Goal: Task Accomplishment & Management: Complete application form

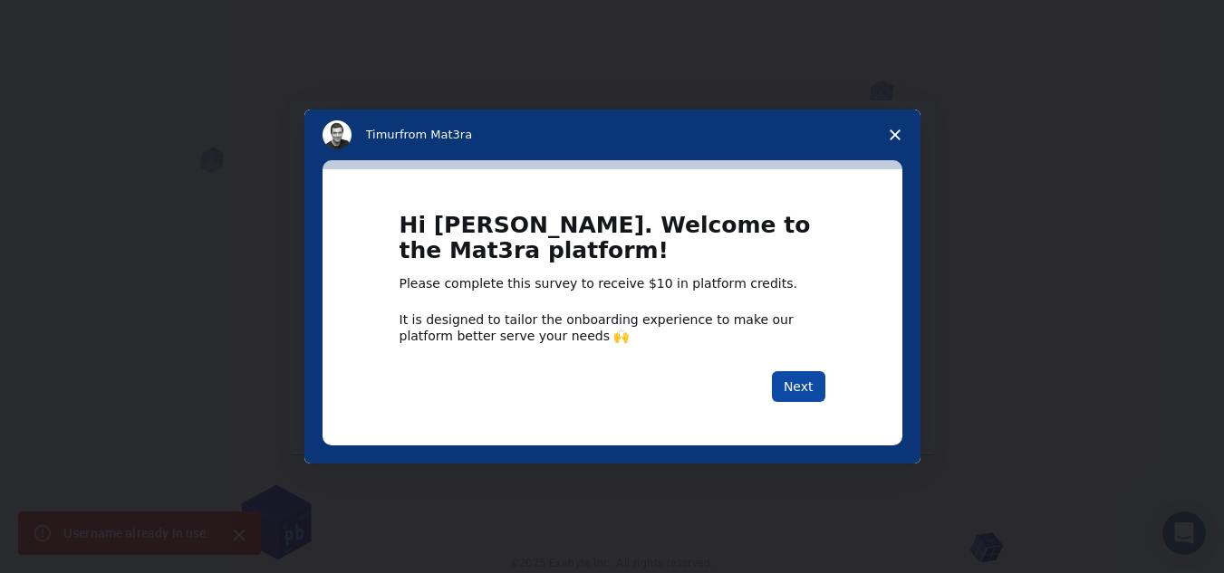
click at [806, 393] on button "Next" at bounding box center [798, 386] width 53 height 31
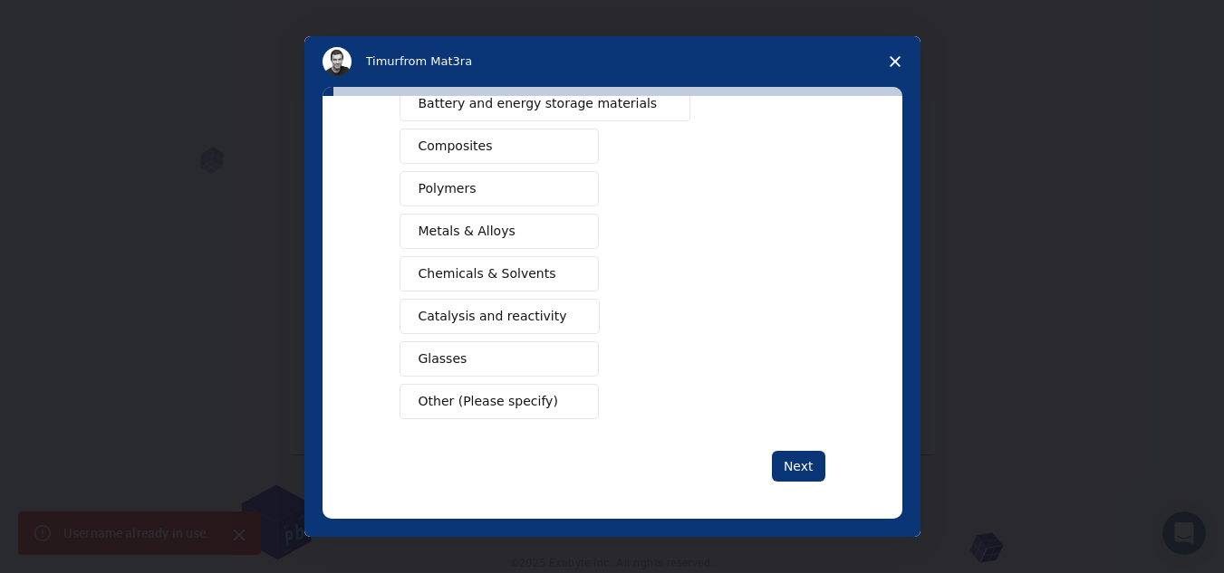
scroll to position [301, 0]
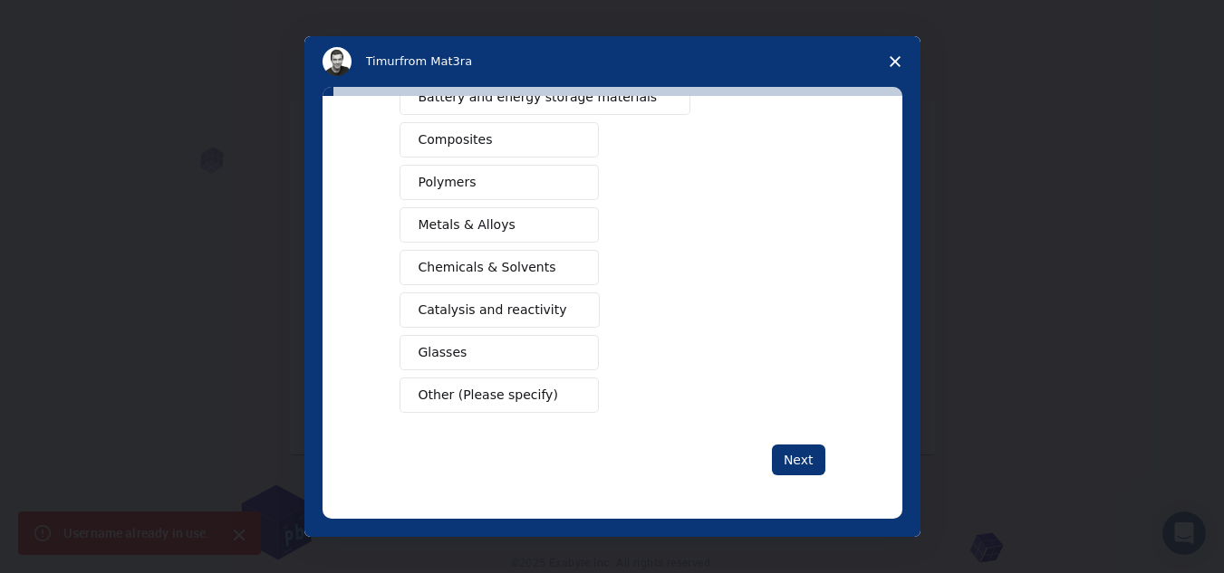
click at [585, 393] on button "Other (Please specify)" at bounding box center [498, 395] width 199 height 35
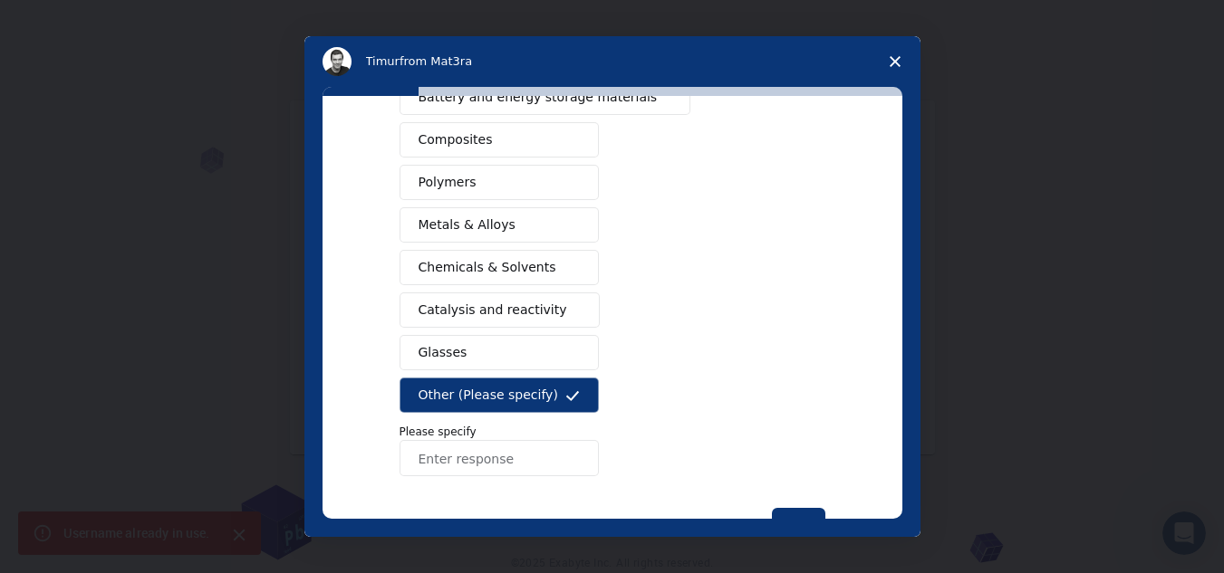
click at [548, 462] on input "Enter response" at bounding box center [498, 458] width 199 height 36
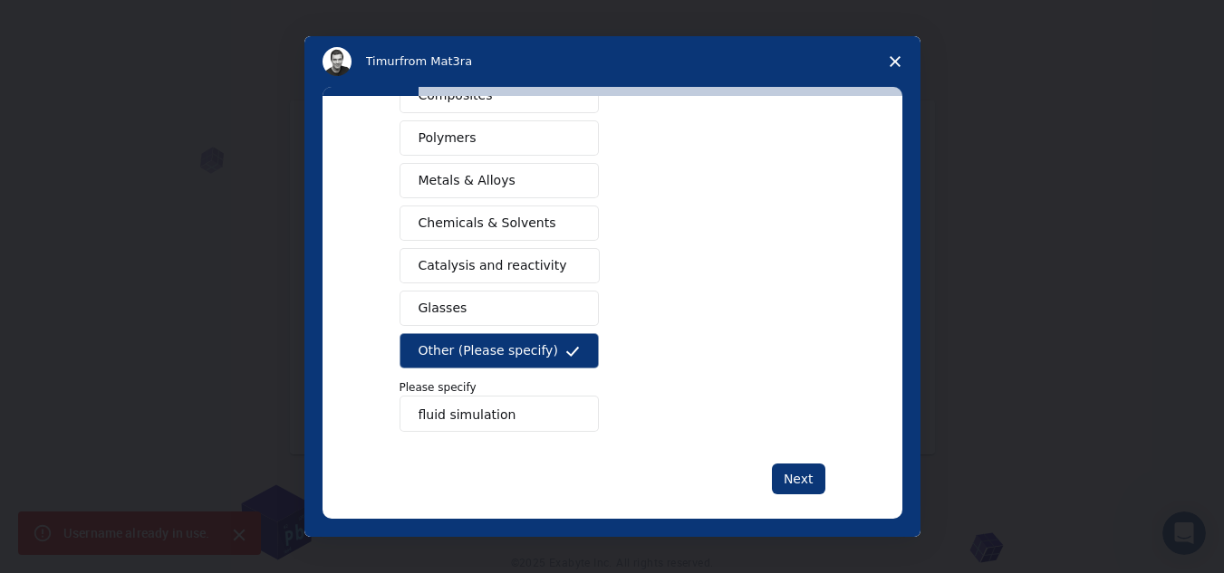
scroll to position [364, 0]
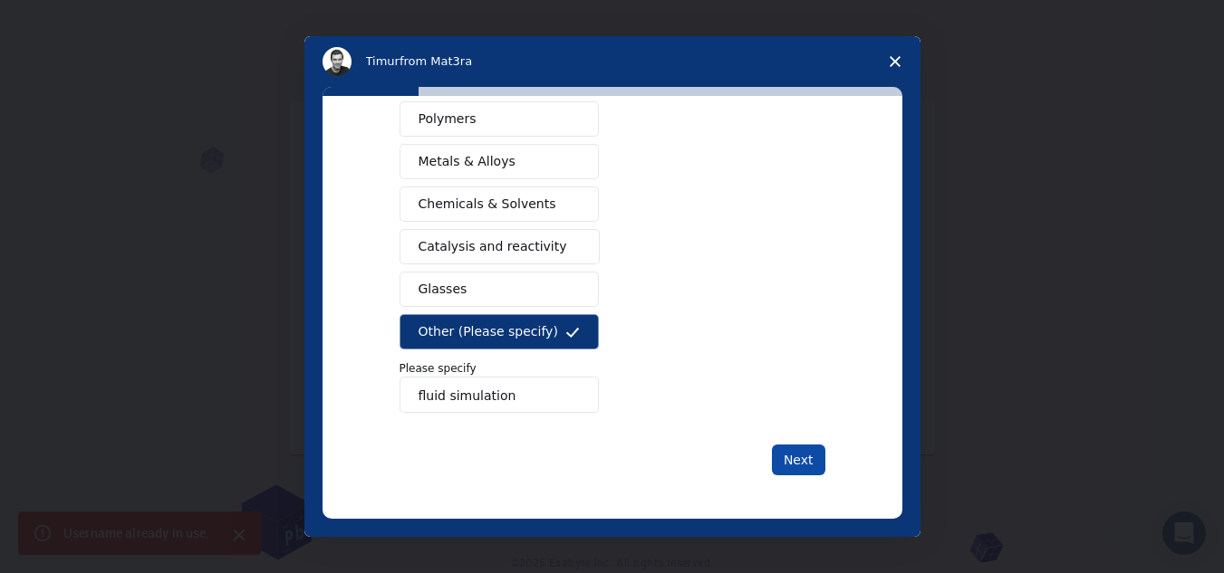
type input "fluid simulation"
click at [774, 447] on button "Next" at bounding box center [798, 460] width 53 height 31
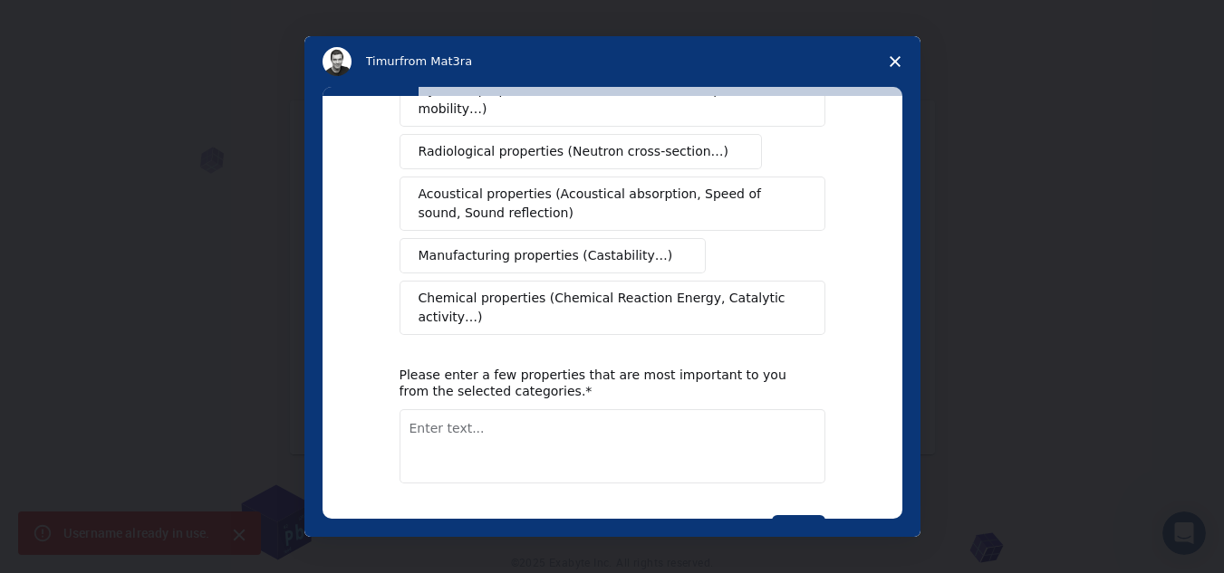
scroll to position [395, 0]
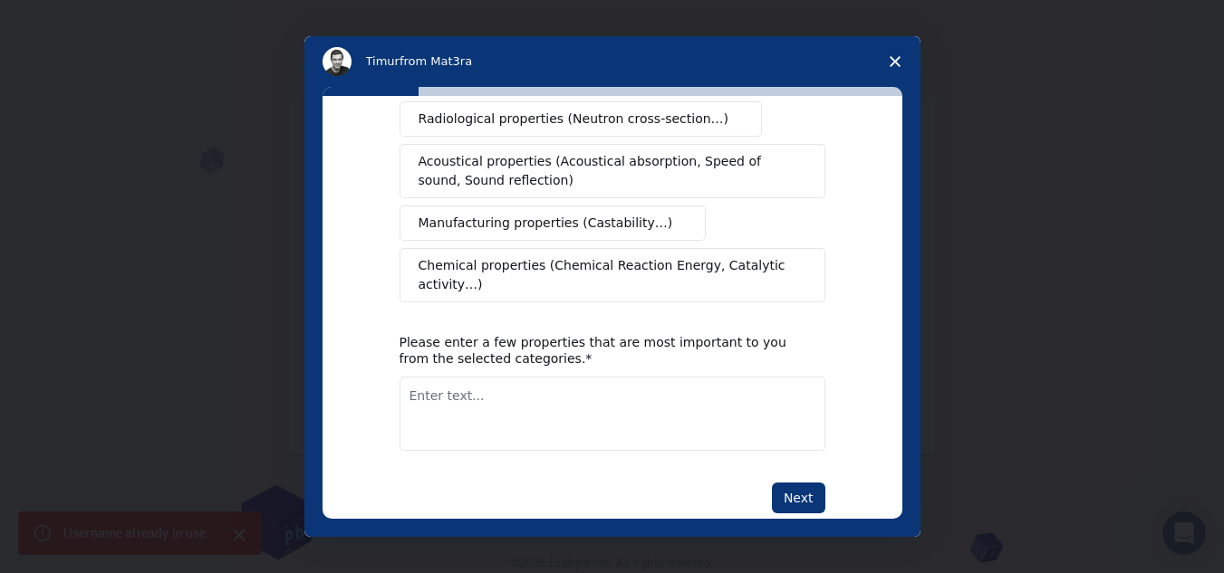
click at [668, 377] on textarea "Enter text..." at bounding box center [612, 414] width 426 height 74
click at [792, 483] on button "Next" at bounding box center [798, 498] width 53 height 31
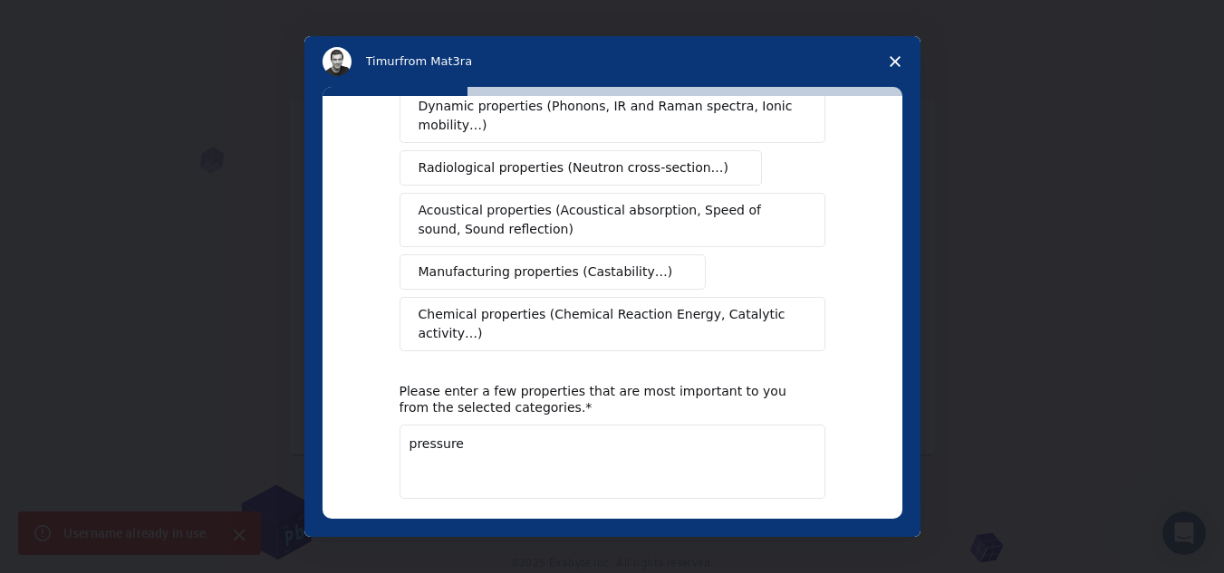
scroll to position [416, 0]
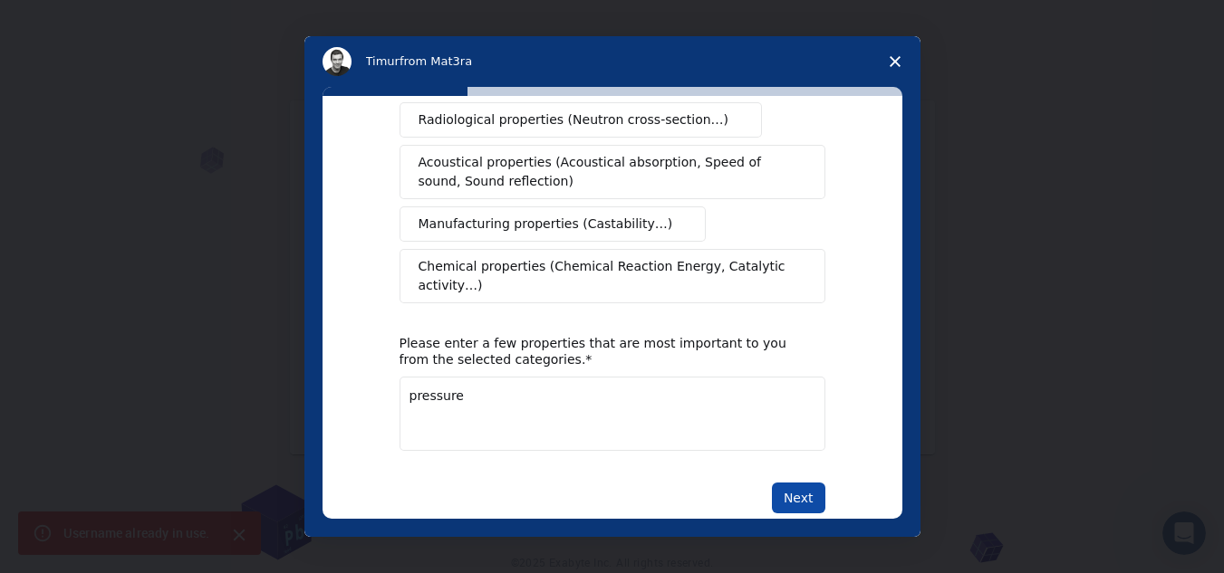
click at [786, 483] on button "Next" at bounding box center [798, 498] width 53 height 31
click at [783, 483] on button "Next" at bounding box center [798, 498] width 53 height 31
click at [739, 377] on textarea "pressure" at bounding box center [612, 414] width 426 height 74
type textarea "p"
click at [662, 257] on span "Chemical properties (Chemical Reaction Energy, Catalytic activity…)" at bounding box center [605, 276] width 375 height 38
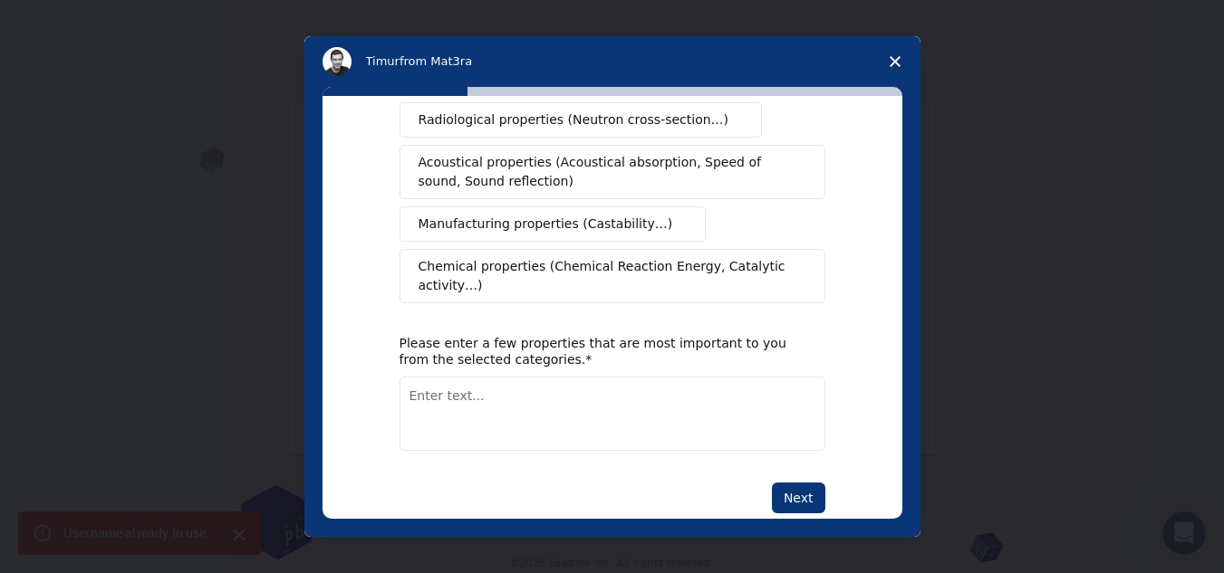
scroll to position [394, 0]
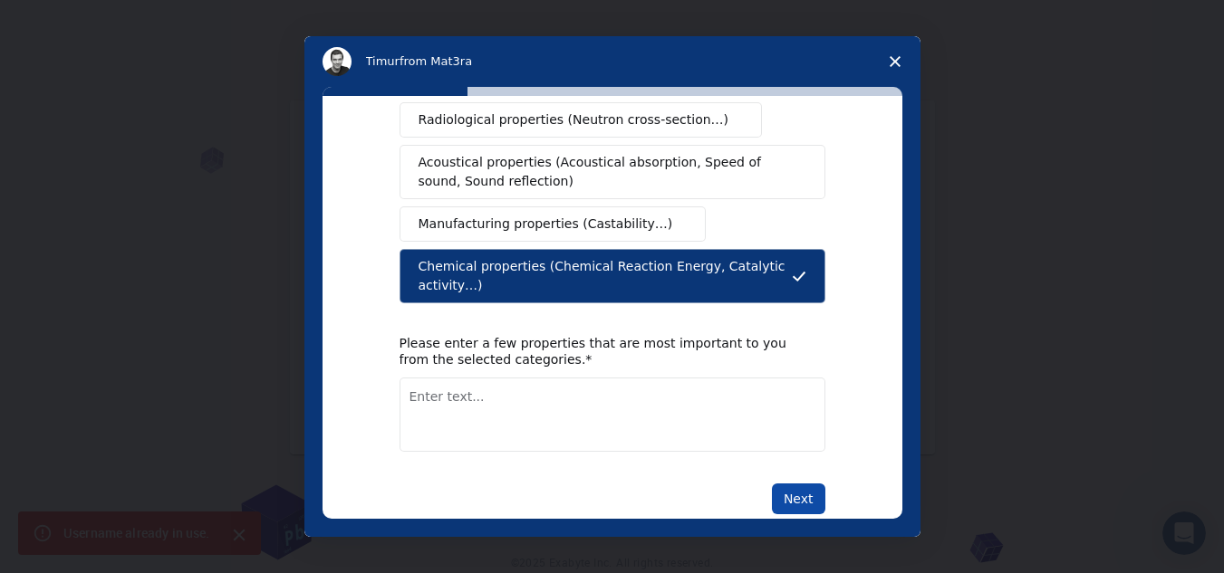
click at [799, 484] on button "Next" at bounding box center [798, 499] width 53 height 31
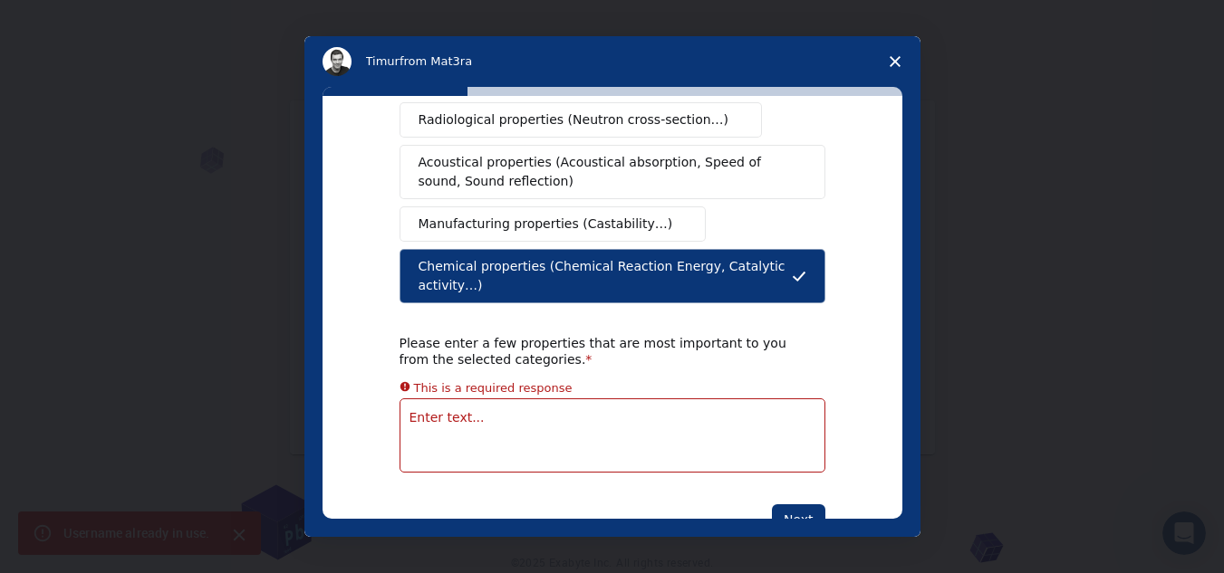
click at [653, 399] on textarea "Enter text..." at bounding box center [612, 436] width 426 height 74
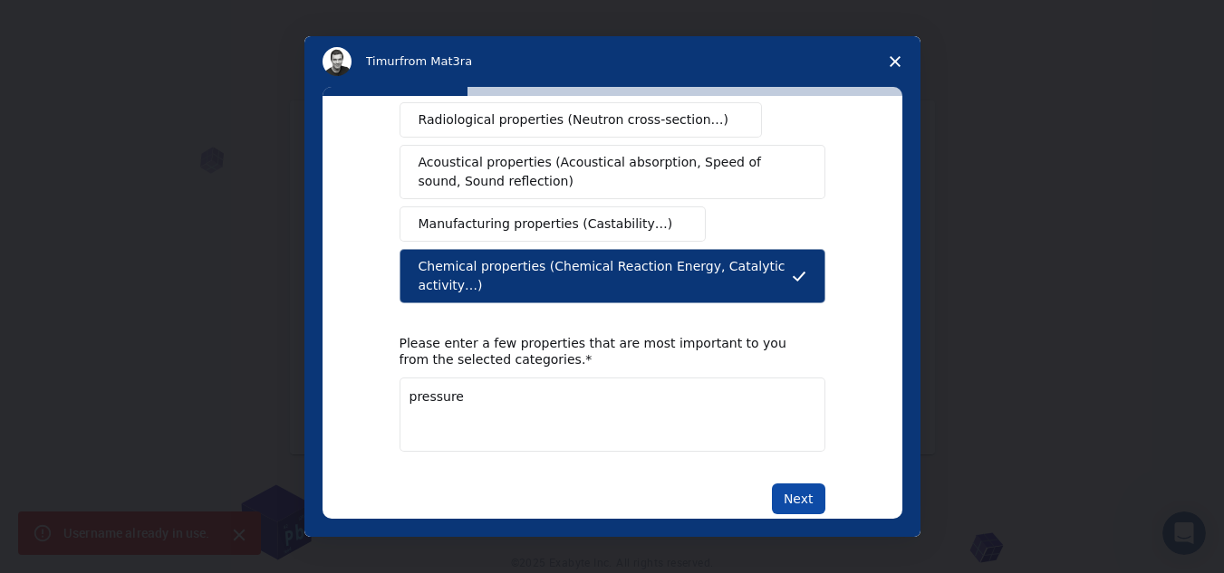
type textarea "pressure"
click at [782, 484] on button "Next" at bounding box center [798, 499] width 53 height 31
click at [784, 484] on button "Next" at bounding box center [798, 499] width 53 height 31
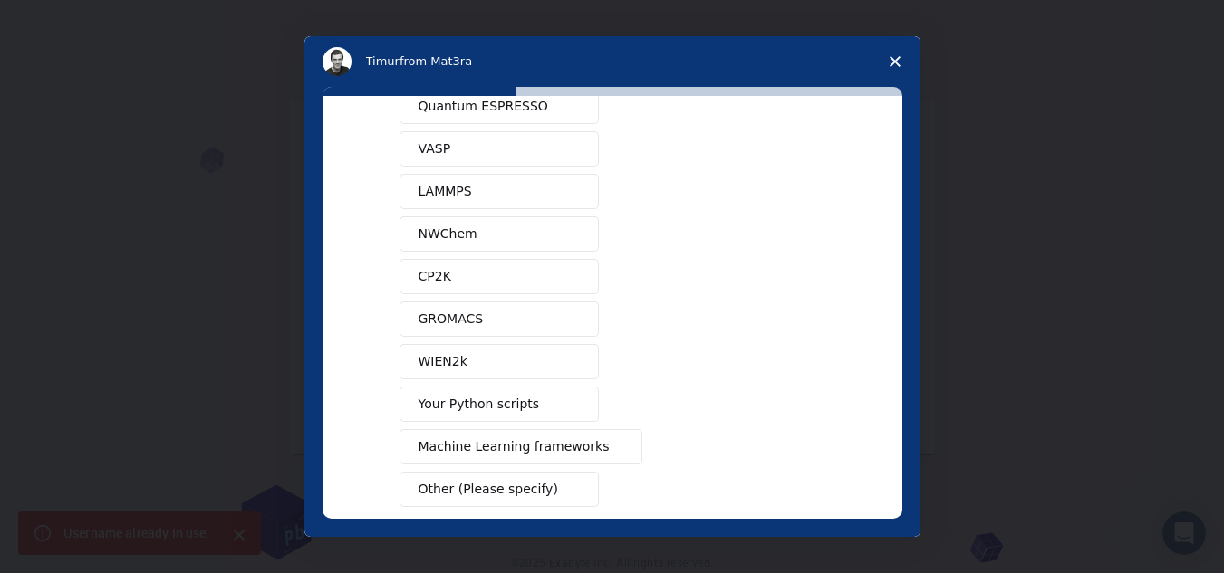
scroll to position [170, 0]
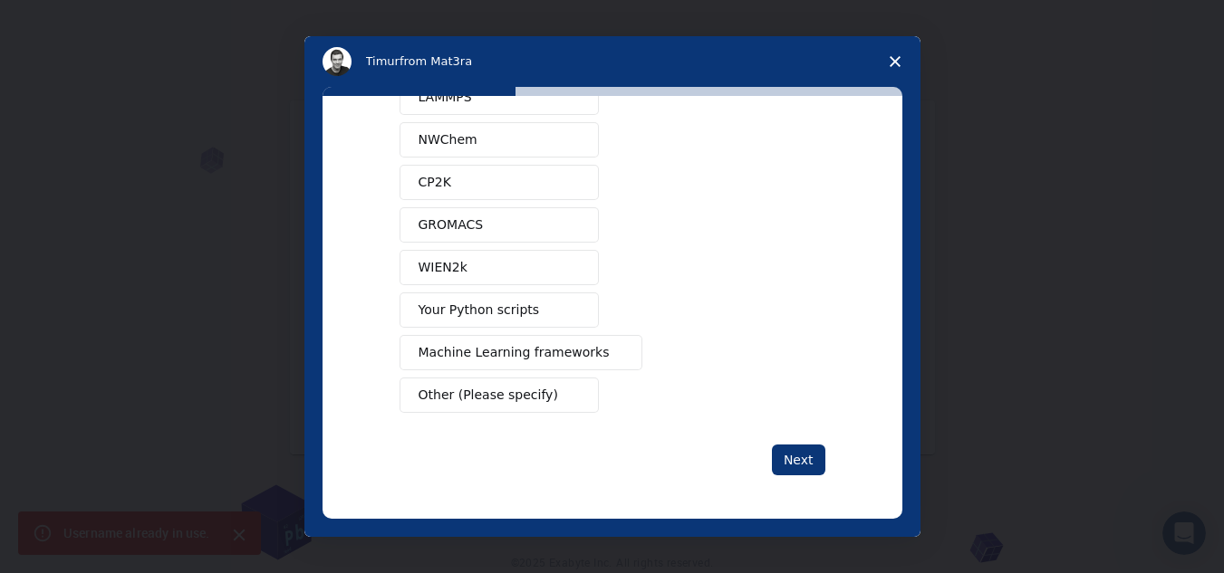
click at [581, 388] on button "Other (Please specify)" at bounding box center [498, 395] width 199 height 35
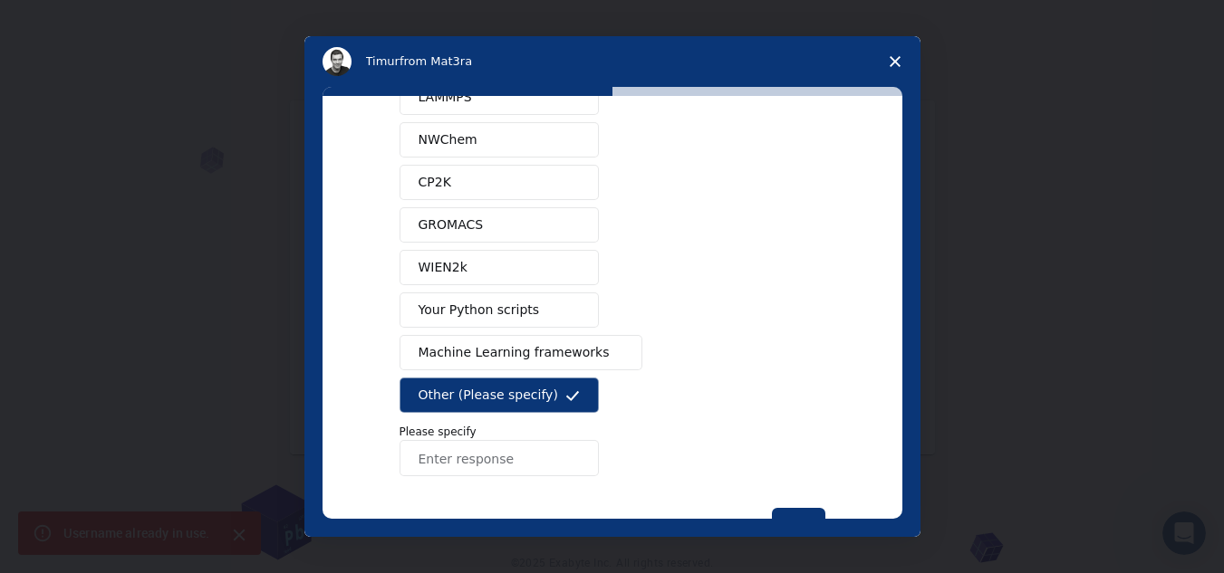
click at [554, 456] on input "Enter response" at bounding box center [498, 458] width 199 height 36
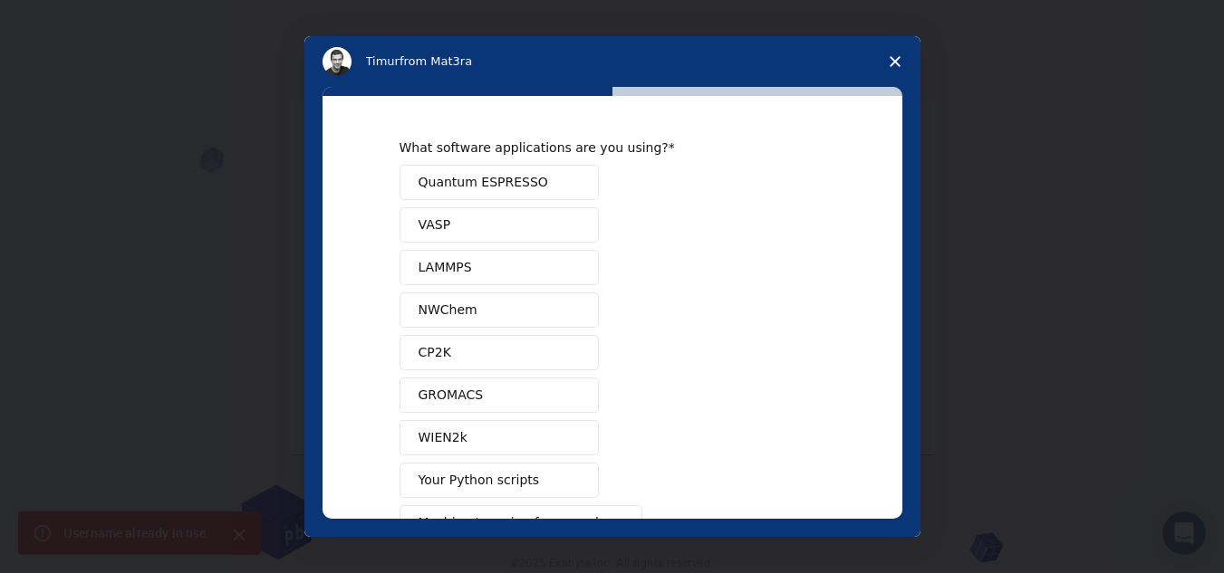
scroll to position [234, 0]
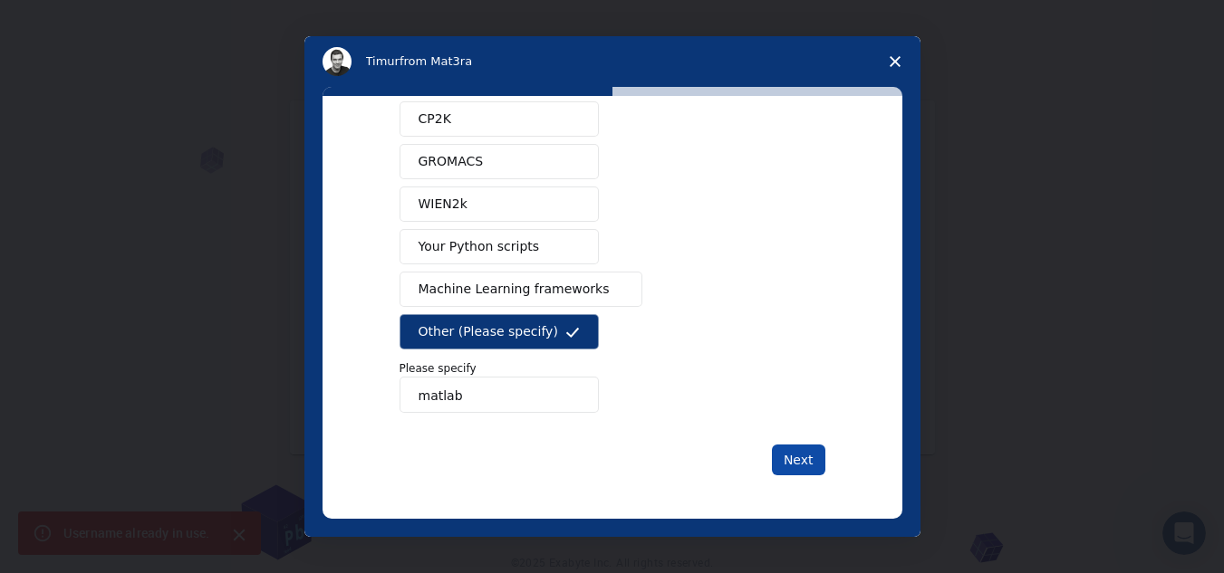
type input "matlab"
click at [780, 464] on button "Next" at bounding box center [798, 460] width 53 height 31
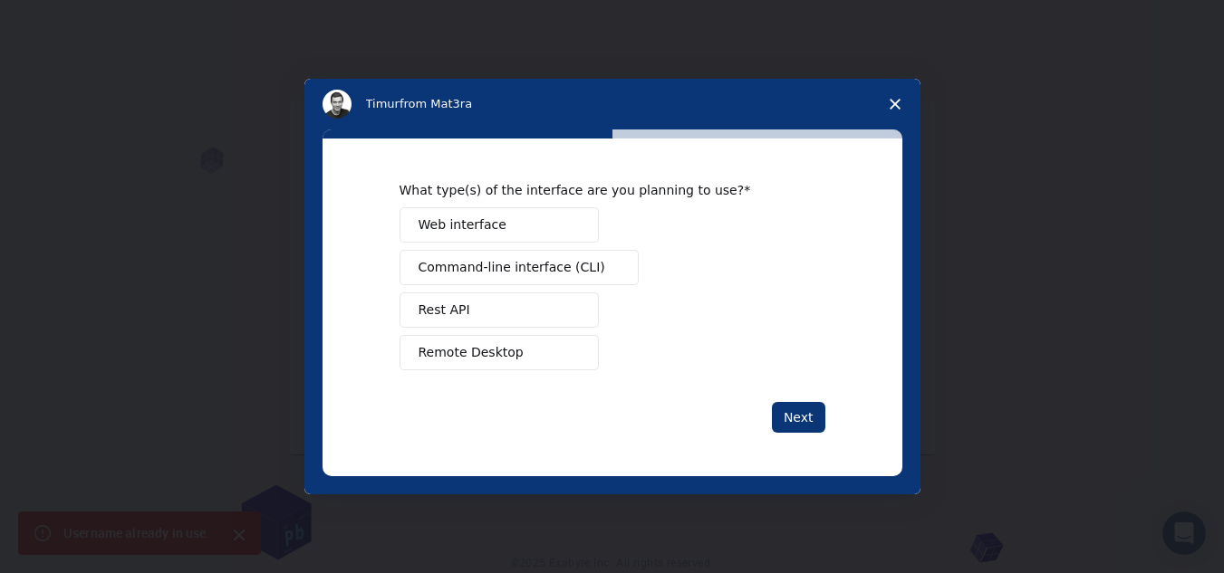
click at [490, 355] on span "Remote Desktop" at bounding box center [470, 352] width 105 height 19
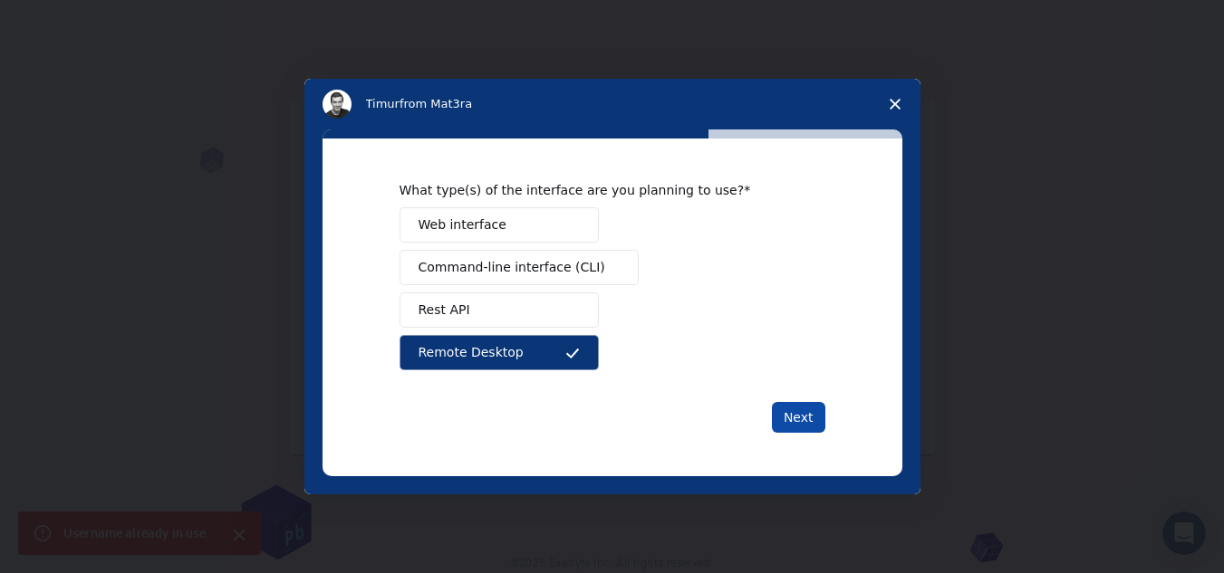
click at [819, 407] on button "Next" at bounding box center [798, 417] width 53 height 31
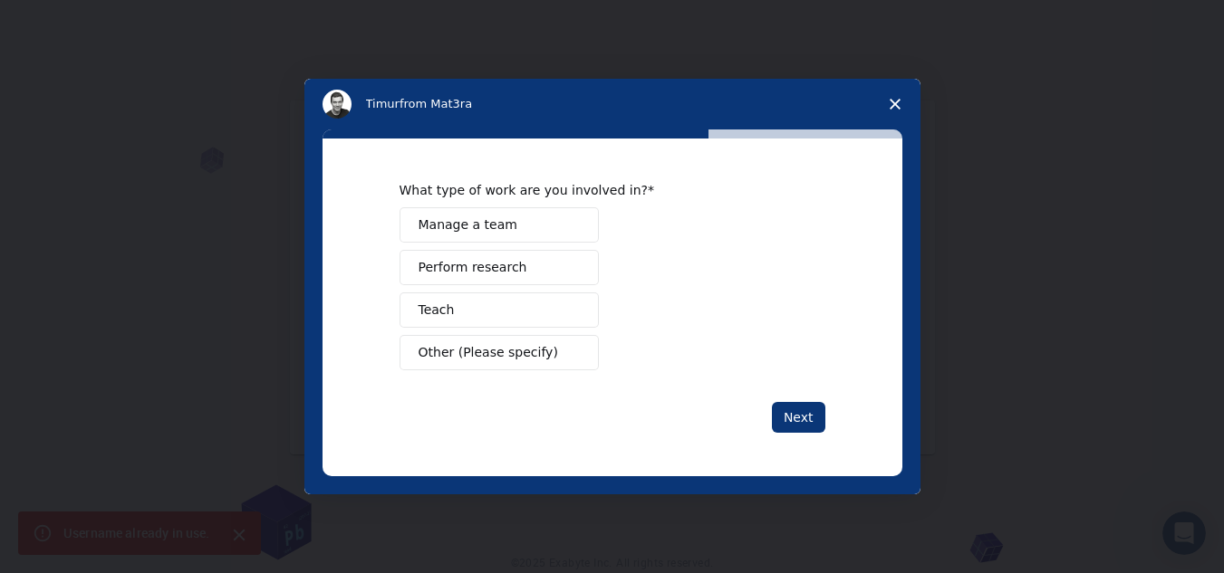
click at [488, 272] on span "Perform research" at bounding box center [472, 267] width 109 height 19
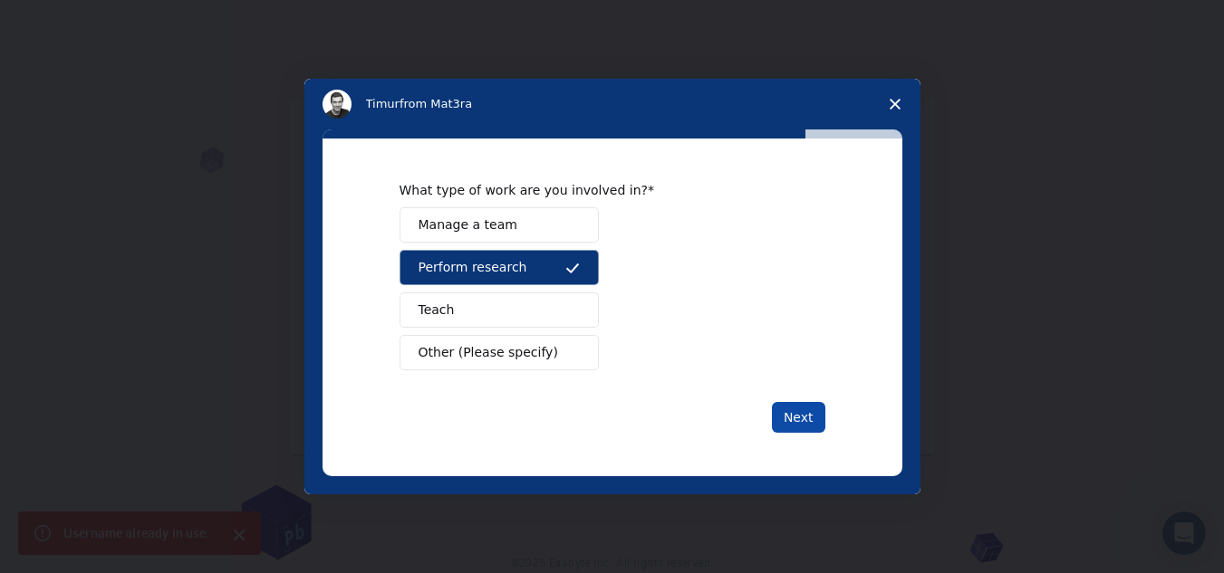
click at [787, 418] on button "Next" at bounding box center [798, 417] width 53 height 31
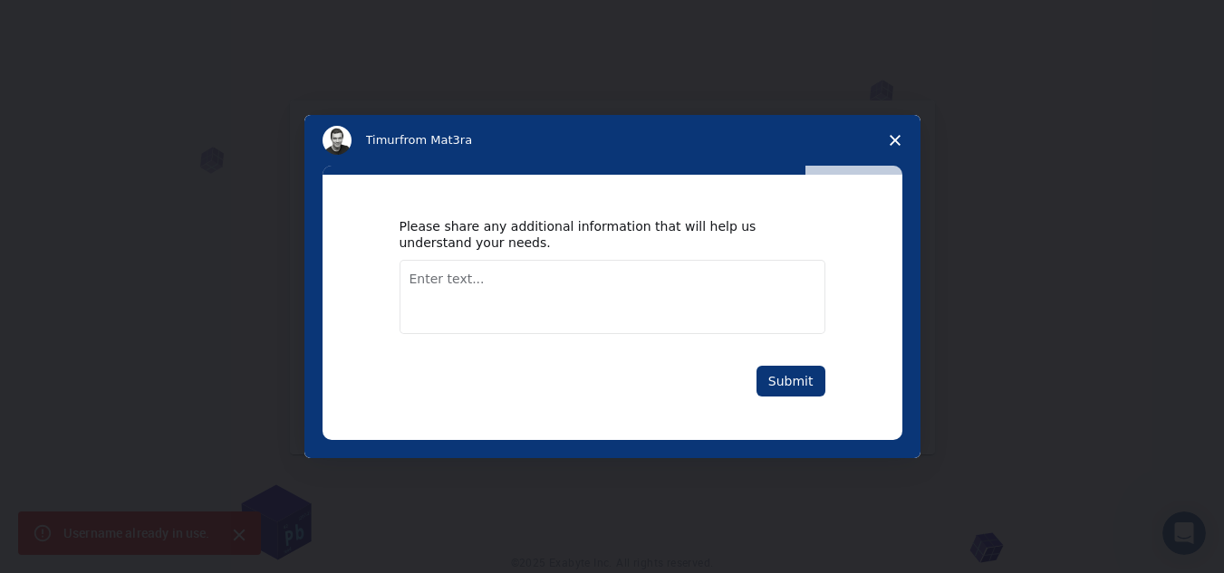
click at [538, 297] on textarea "Enter text..." at bounding box center [612, 297] width 426 height 74
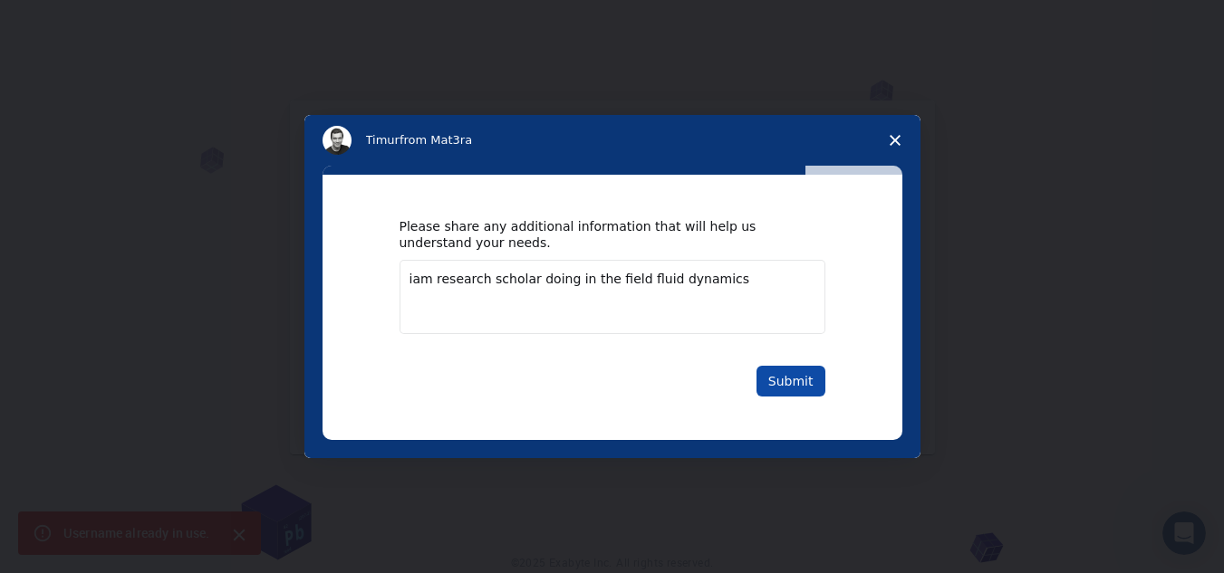
type textarea "iam research scholar doing in the field fluid dynamics"
click at [774, 379] on button "Submit" at bounding box center [790, 381] width 69 height 31
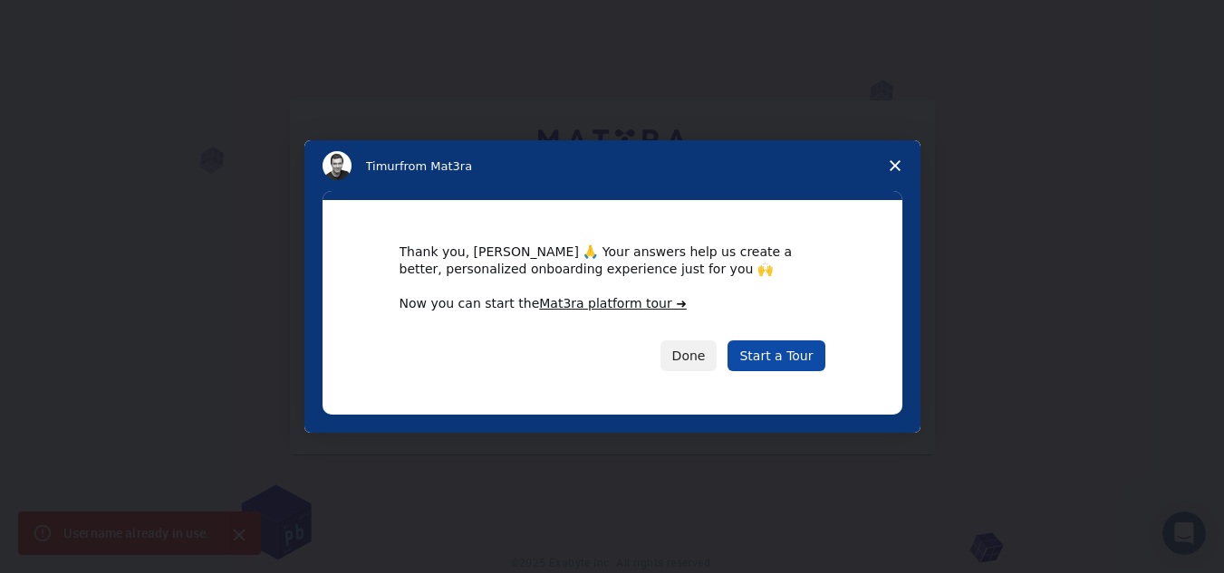
click at [775, 356] on link "Start a Tour" at bounding box center [775, 356] width 97 height 31
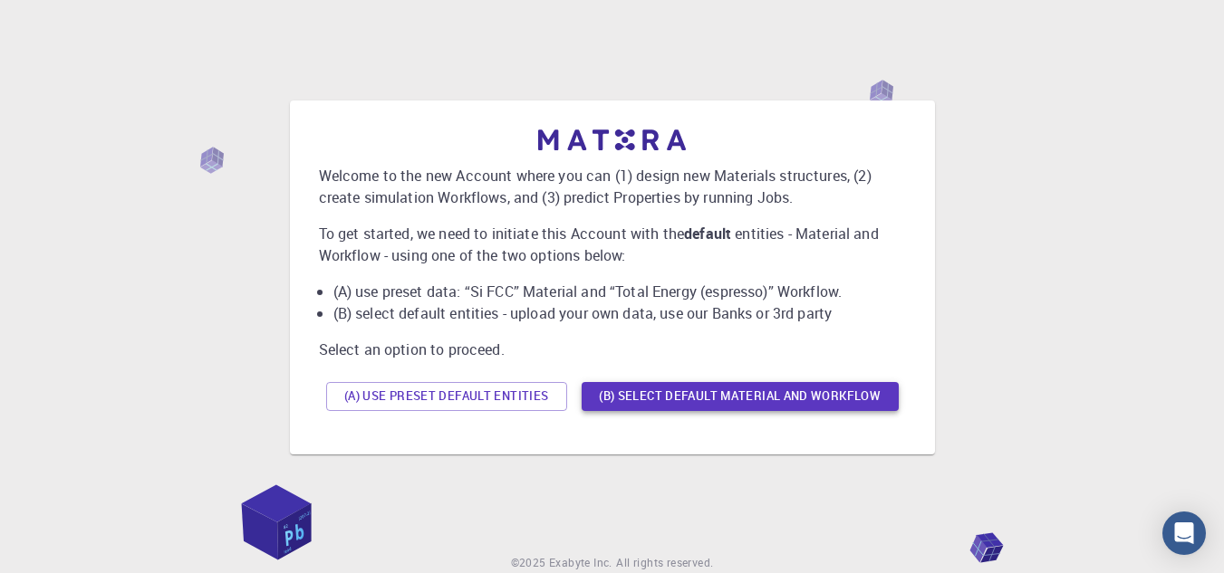
click at [795, 393] on button "(B) Select default material and workflow" at bounding box center [740, 396] width 317 height 29
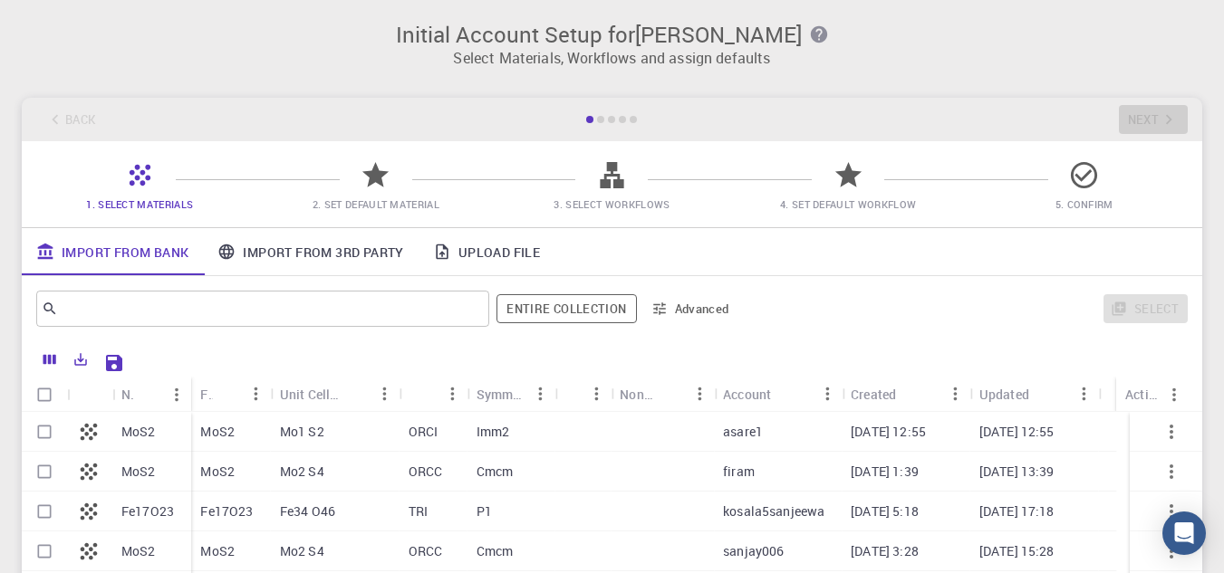
click at [383, 194] on div at bounding box center [376, 182] width 32 height 24
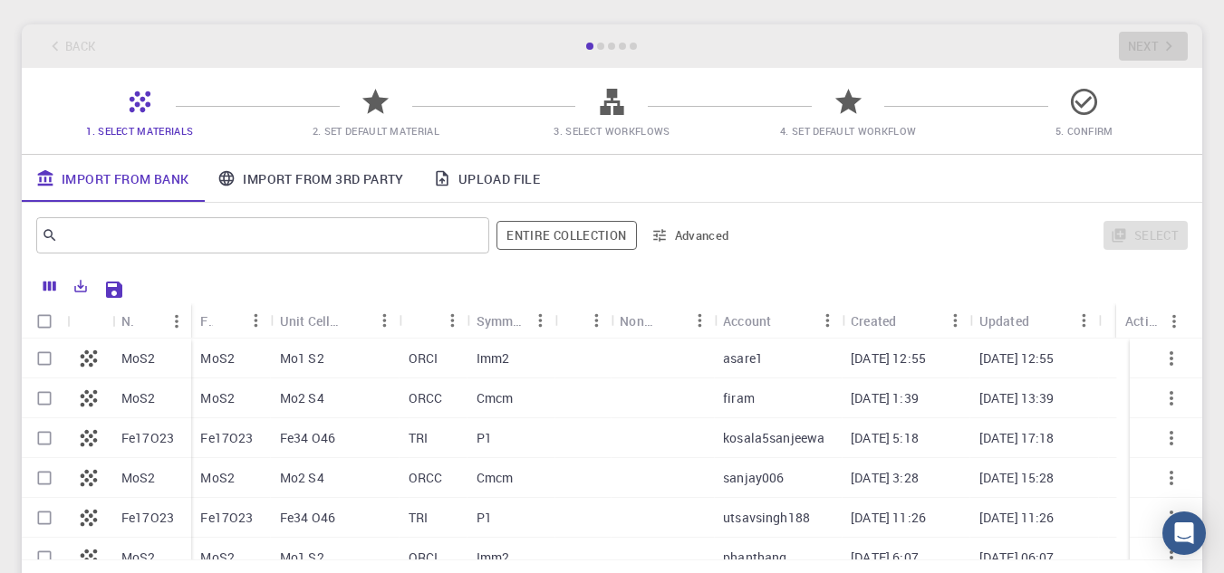
scroll to position [181, 0]
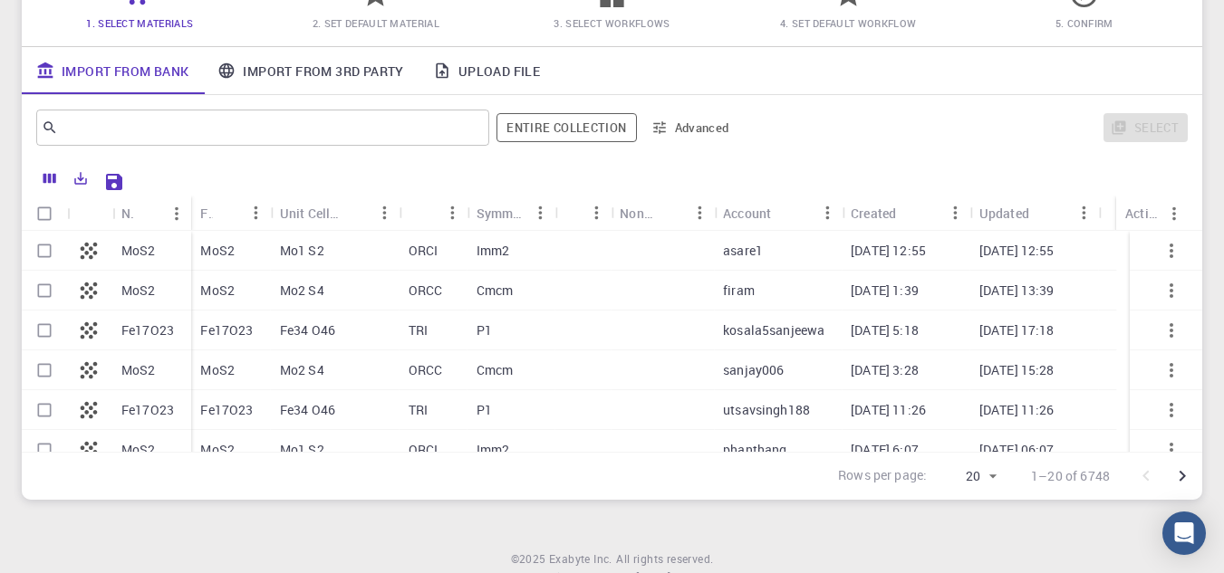
click at [37, 251] on input "Select row" at bounding box center [44, 251] width 34 height 34
checkbox input "true"
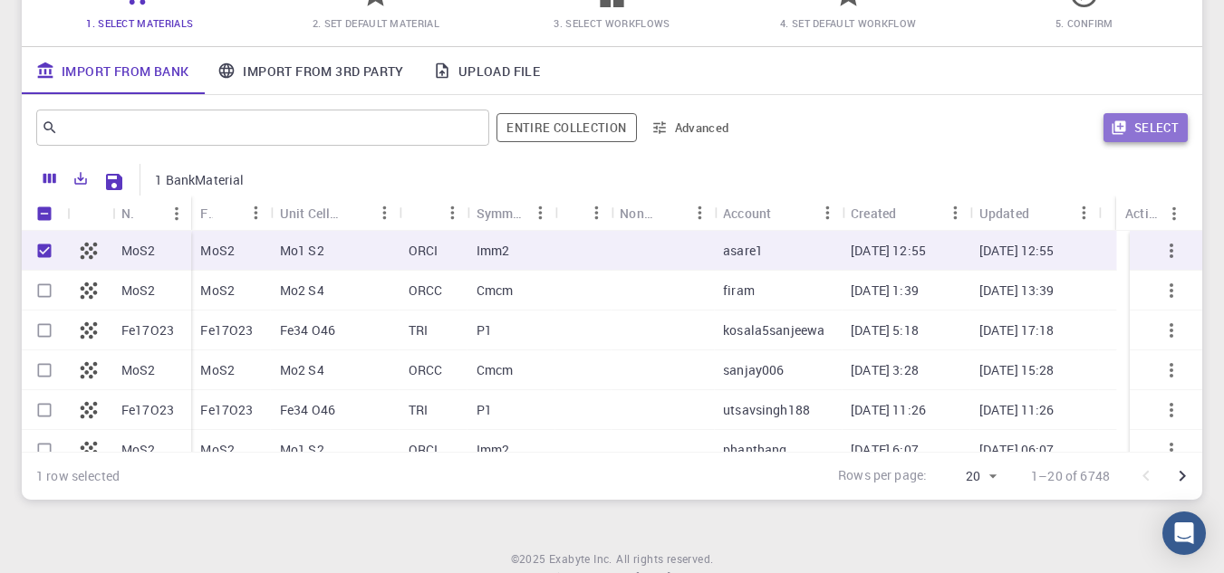
click at [1133, 127] on button "Select" at bounding box center [1145, 127] width 84 height 29
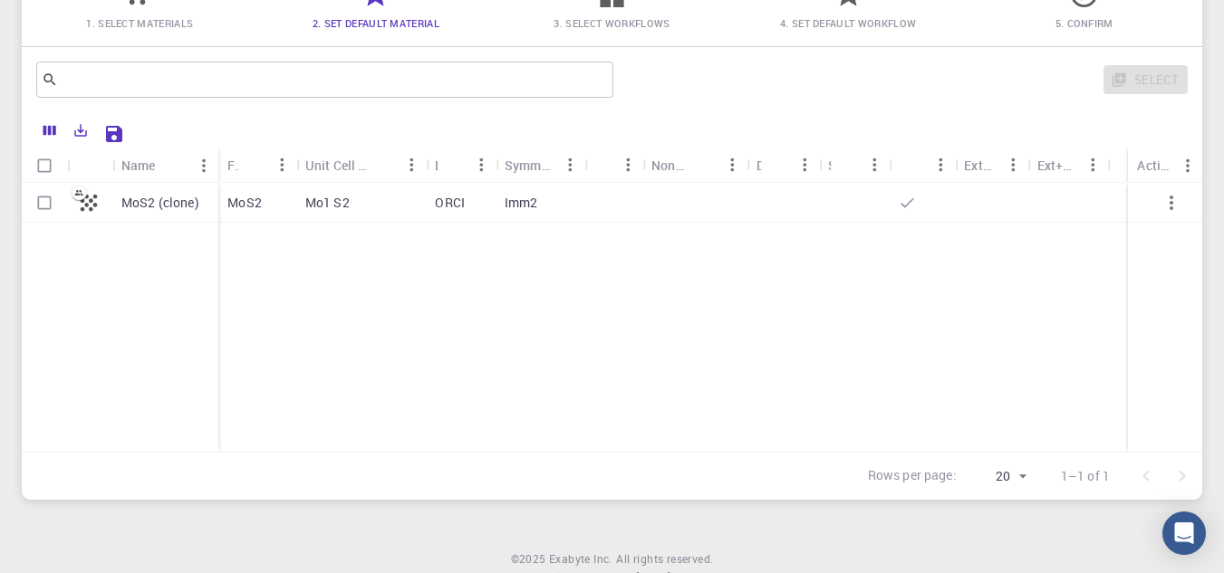
click at [36, 197] on input "Select row" at bounding box center [44, 203] width 34 height 34
checkbox input "true"
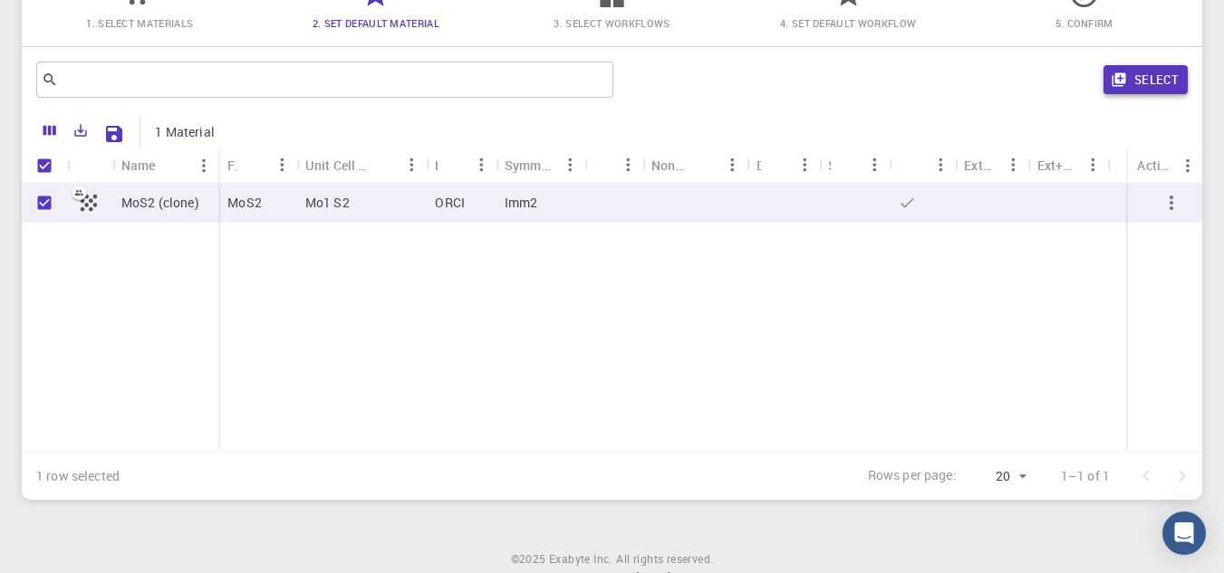
click at [1147, 82] on button "Select" at bounding box center [1145, 79] width 84 height 29
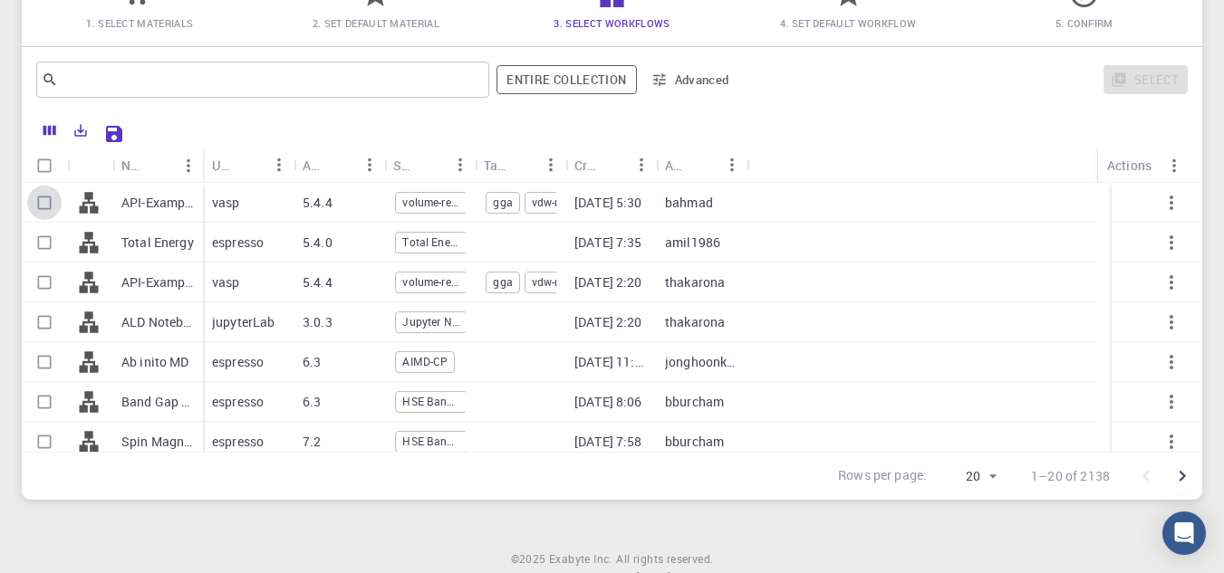
click at [43, 198] on input "Select row" at bounding box center [44, 203] width 34 height 34
checkbox input "true"
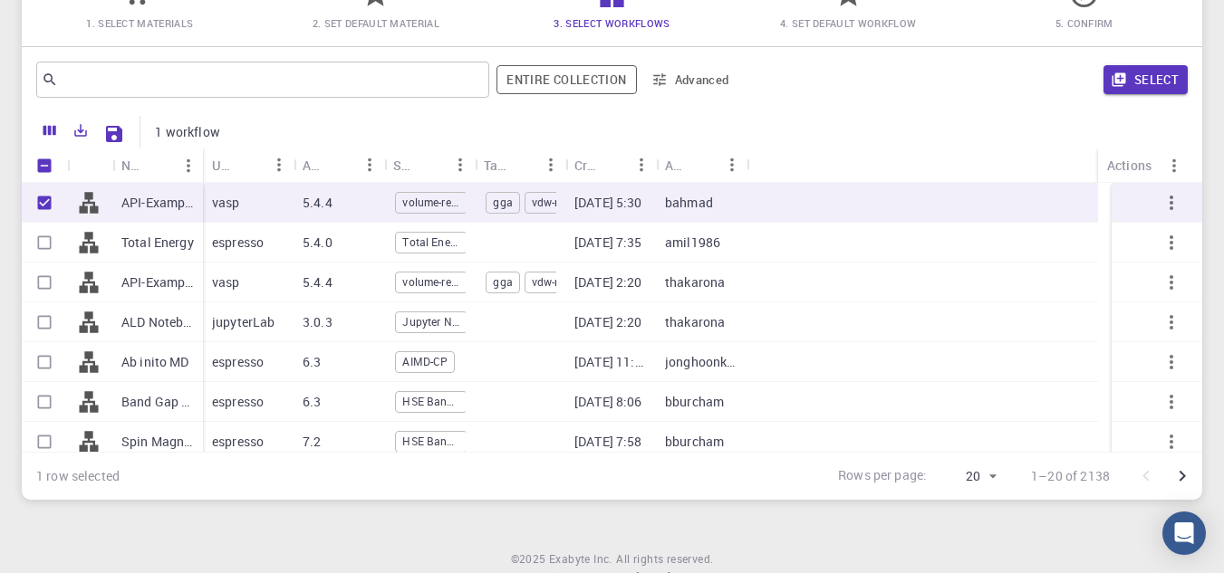
click at [44, 236] on input "Select row" at bounding box center [44, 243] width 34 height 34
checkbox input "true"
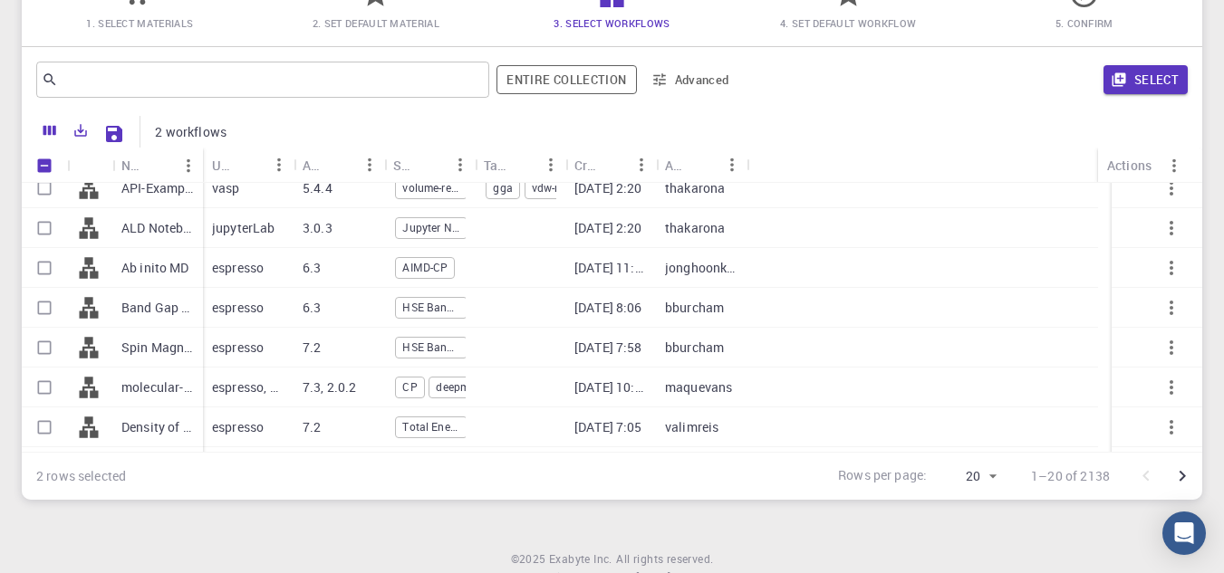
scroll to position [0, 0]
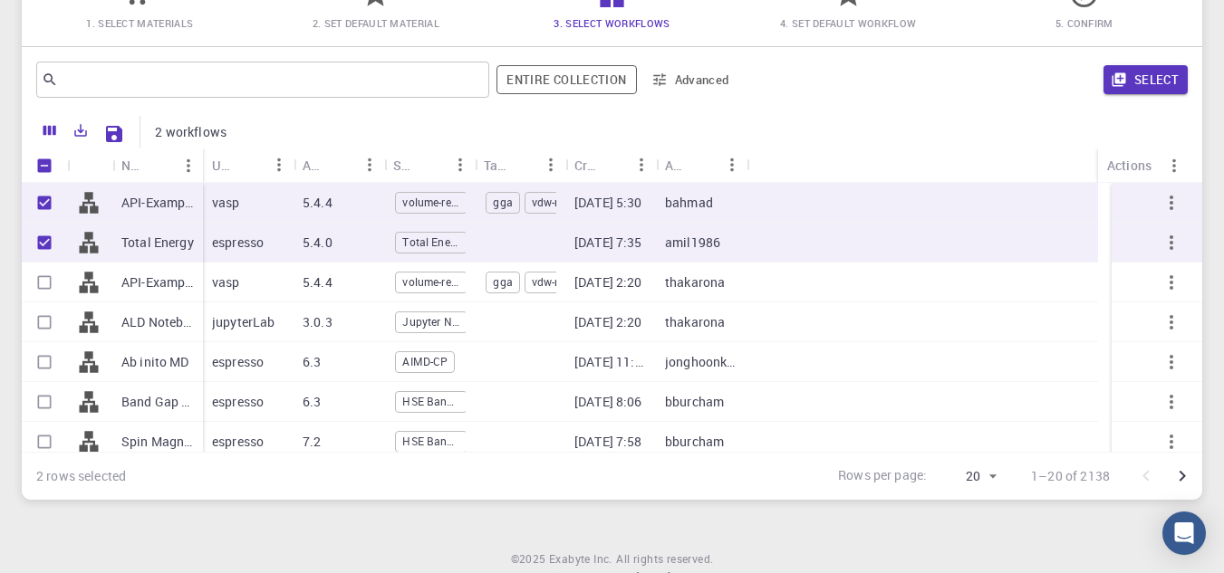
click at [47, 280] on input "Select row" at bounding box center [44, 282] width 34 height 34
checkbox input "true"
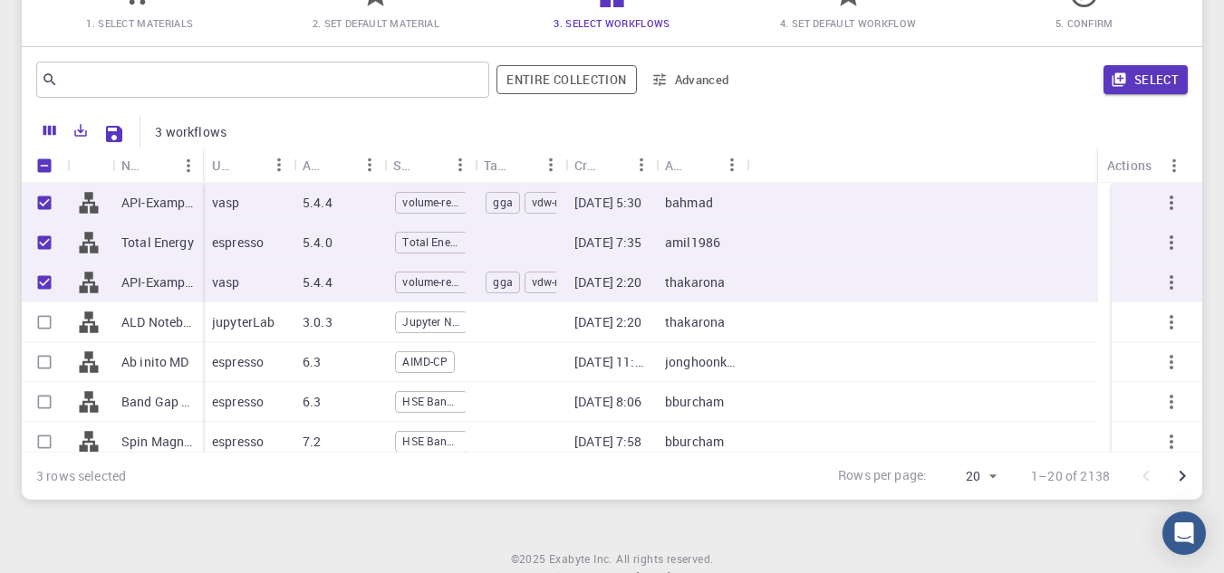
drag, startPoint x: 40, startPoint y: 321, endPoint x: 43, endPoint y: 332, distance: 12.3
click at [40, 322] on input "Select row" at bounding box center [44, 322] width 34 height 34
checkbox input "true"
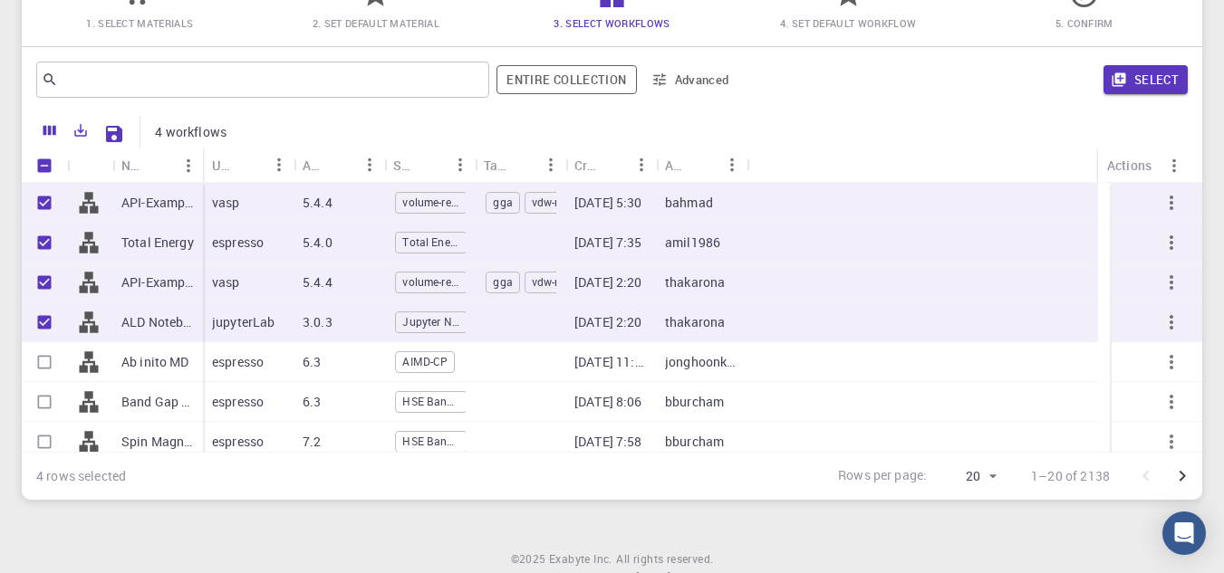
click at [43, 367] on input "Select row" at bounding box center [44, 362] width 34 height 34
checkbox input "true"
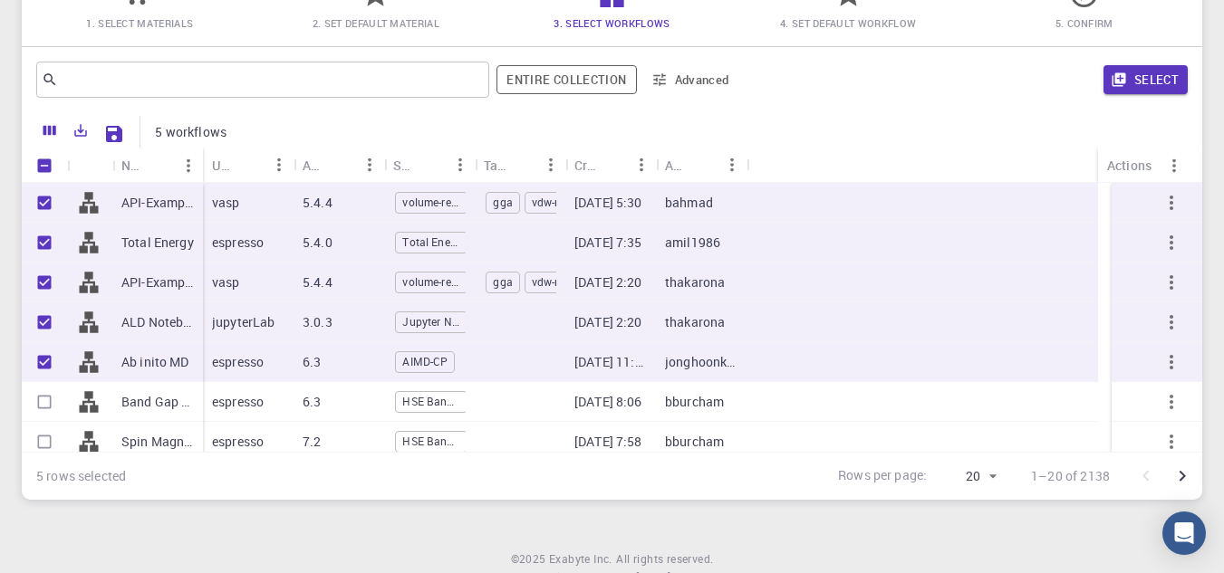
click at [41, 403] on input "Select row" at bounding box center [44, 402] width 34 height 34
checkbox input "true"
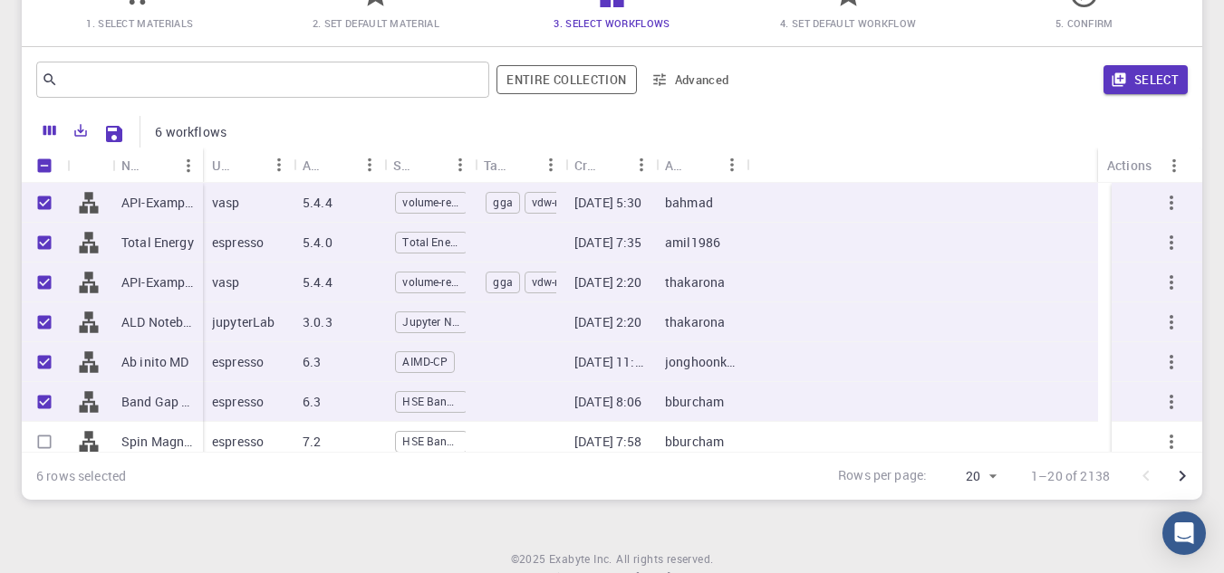
click at [51, 437] on input "Select row" at bounding box center [44, 442] width 34 height 34
checkbox input "true"
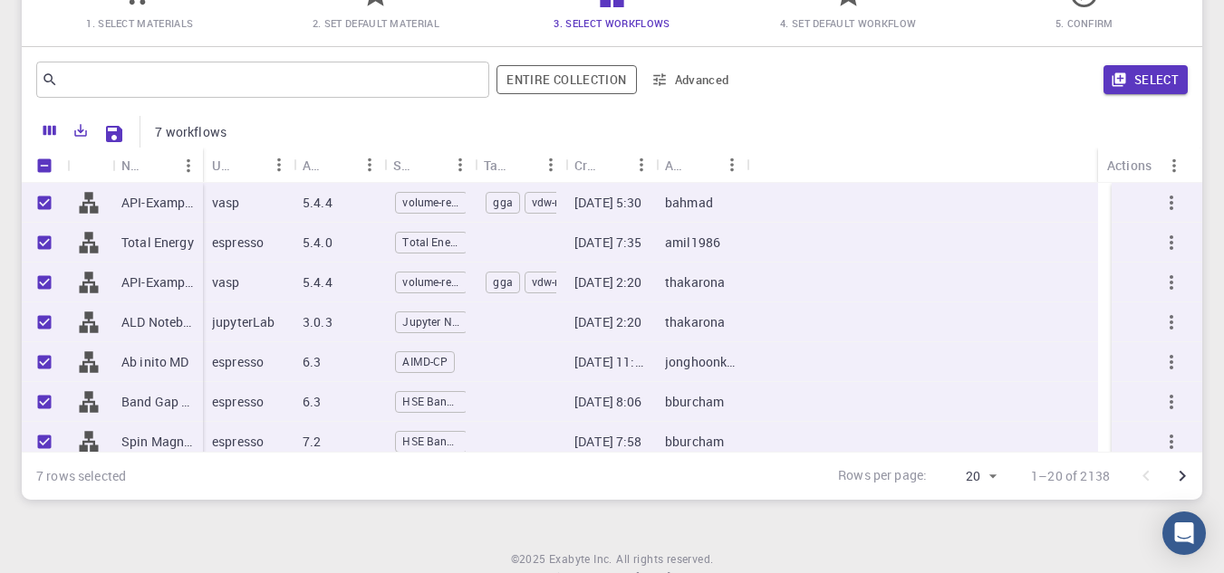
scroll to position [91, 0]
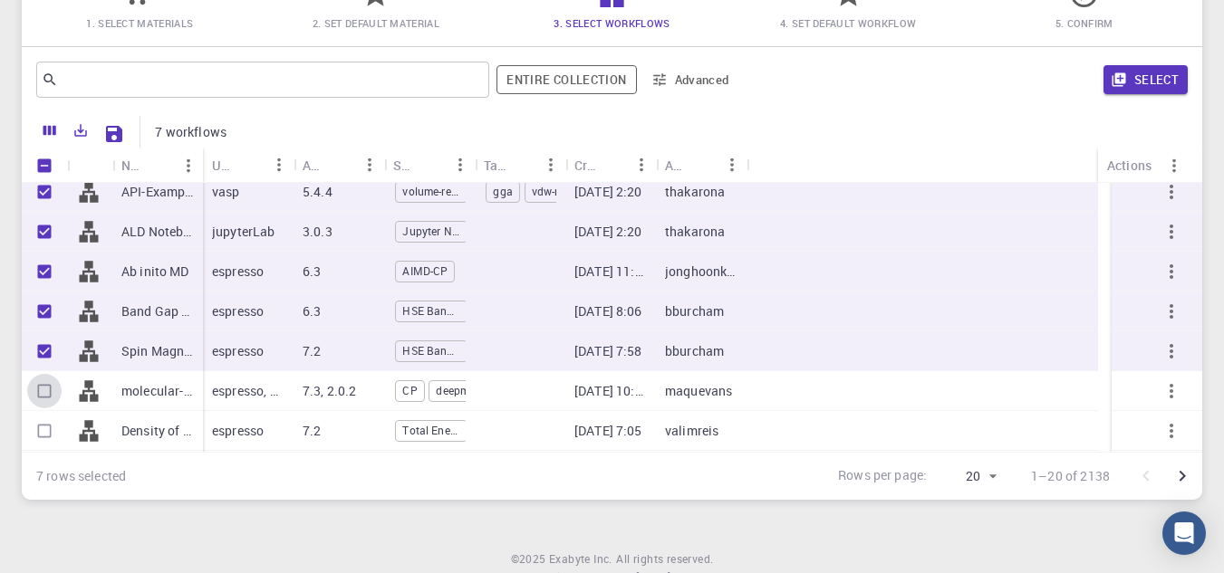
click at [43, 390] on input "Select row" at bounding box center [44, 391] width 34 height 34
checkbox input "true"
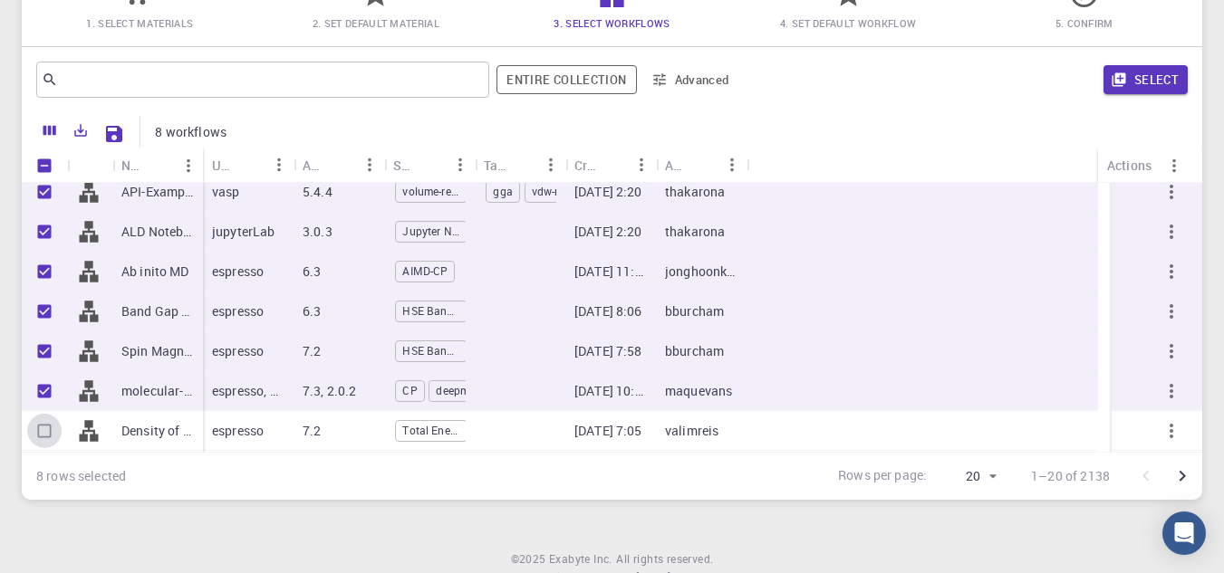
click at [49, 430] on input "Select row" at bounding box center [44, 431] width 34 height 34
checkbox input "true"
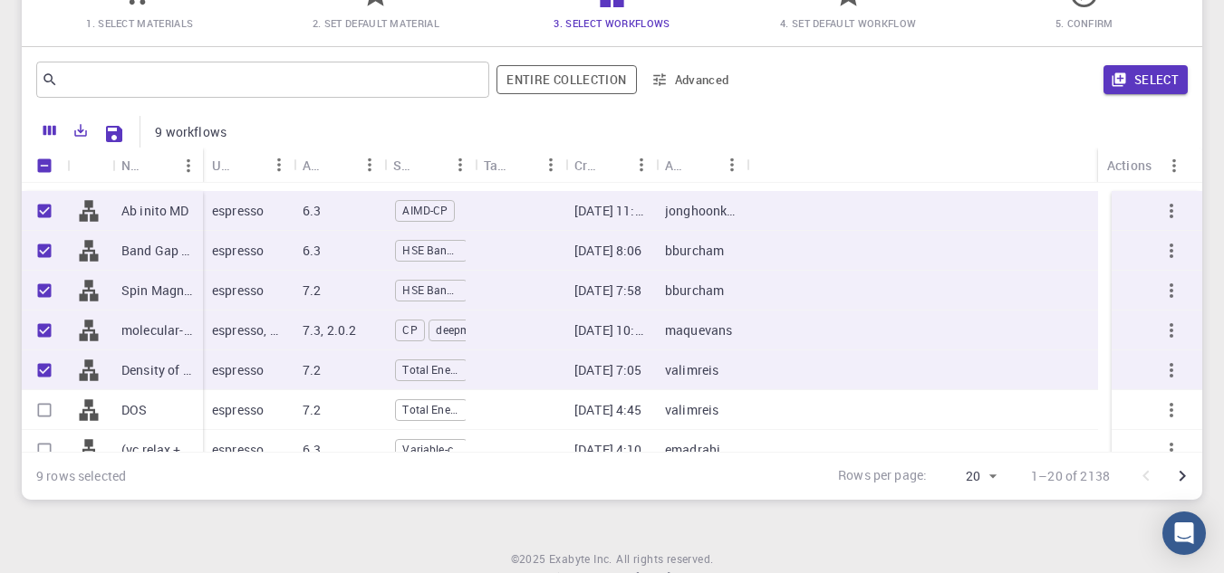
scroll to position [272, 0]
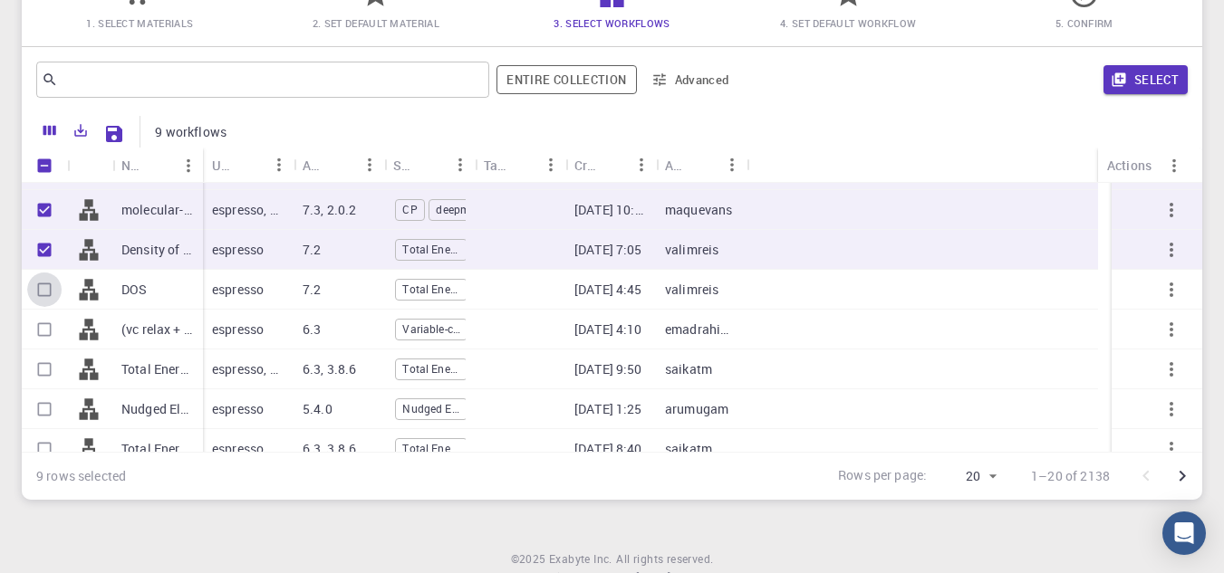
click at [43, 289] on input "Select row" at bounding box center [44, 290] width 34 height 34
checkbox input "true"
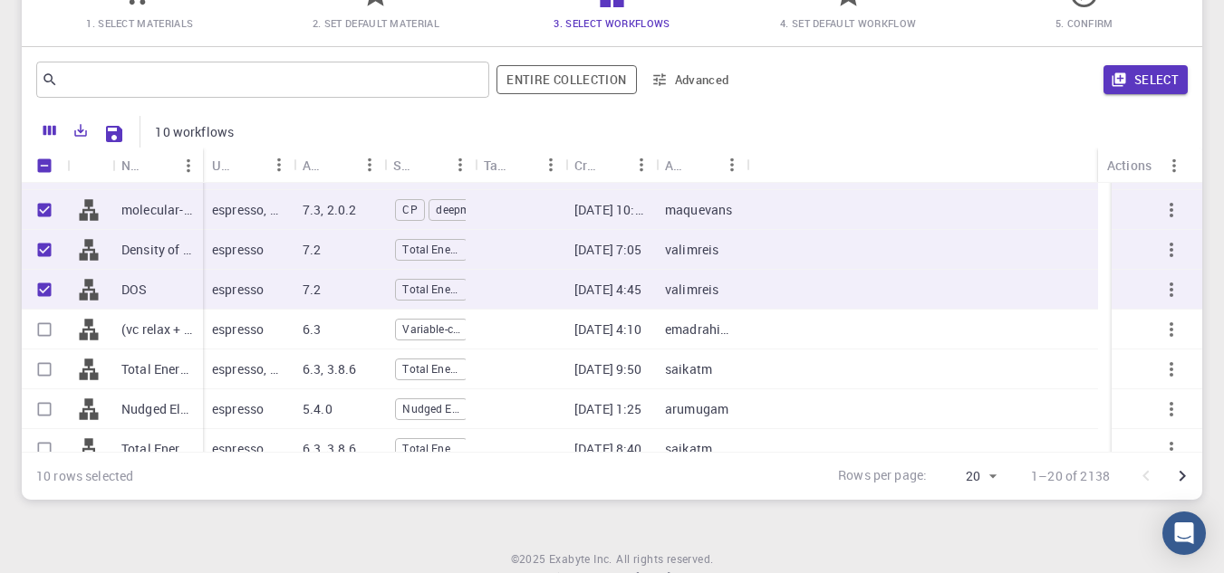
click at [45, 324] on input "Select row" at bounding box center [44, 330] width 34 height 34
checkbox input "true"
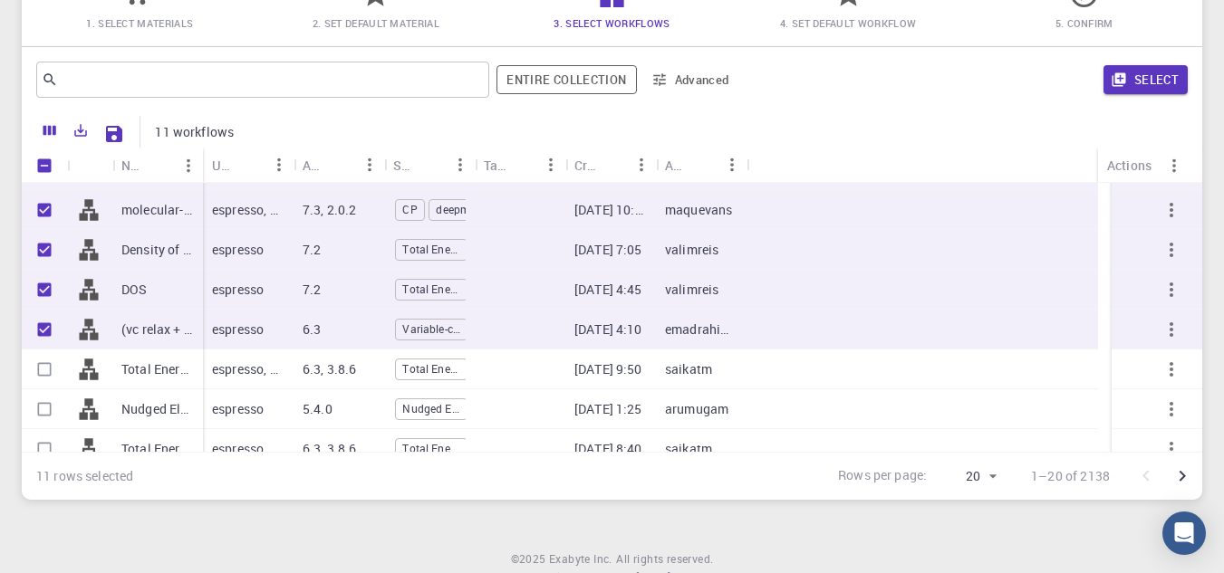
click at [45, 366] on input "Select row" at bounding box center [44, 369] width 34 height 34
checkbox input "true"
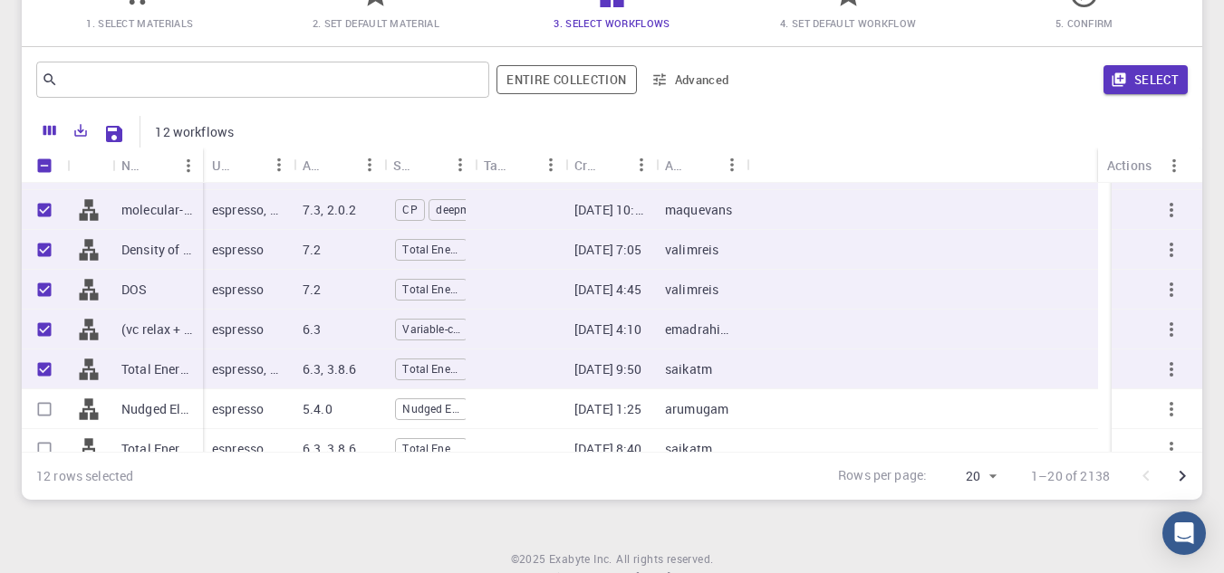
click at [38, 406] on input "Select row" at bounding box center [44, 409] width 34 height 34
checkbox input "true"
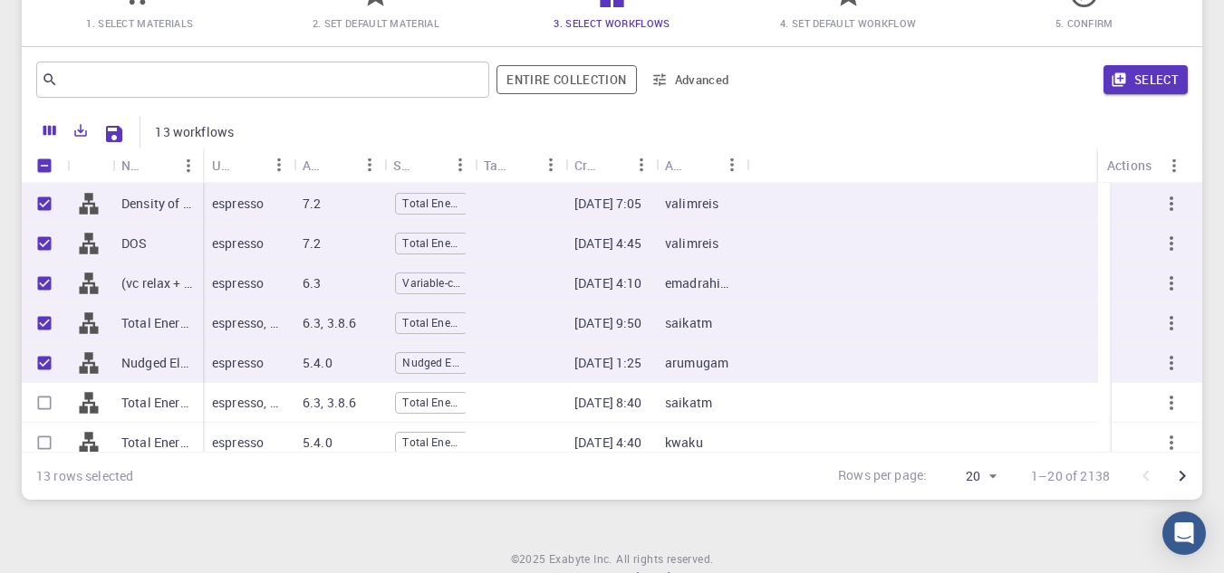
scroll to position [453, 0]
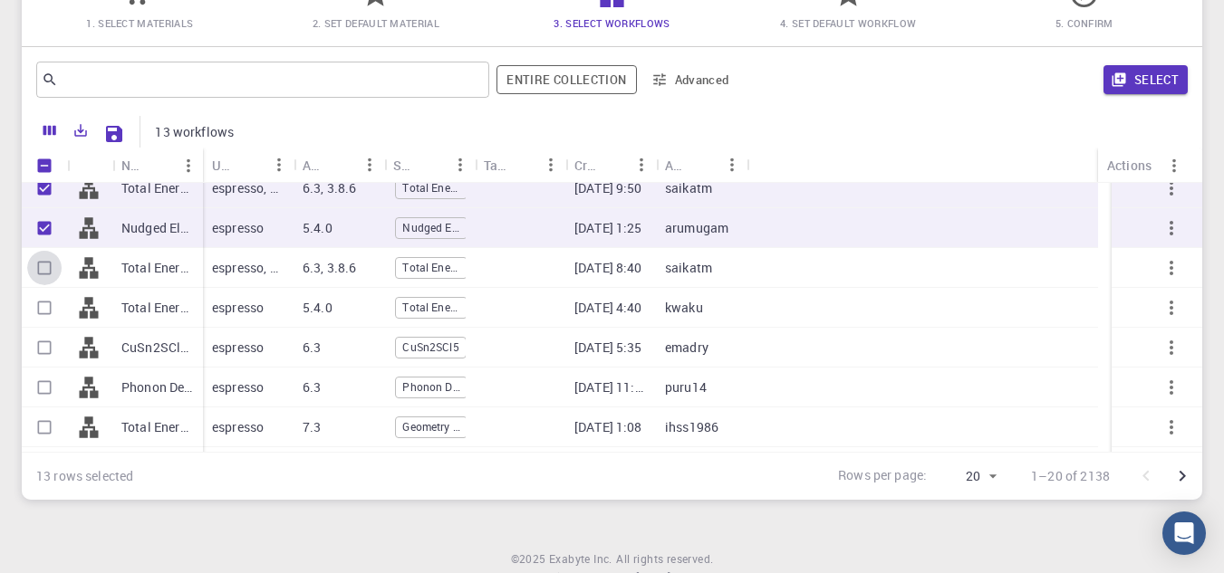
click at [42, 265] on input "Select row" at bounding box center [44, 268] width 34 height 34
checkbox input "true"
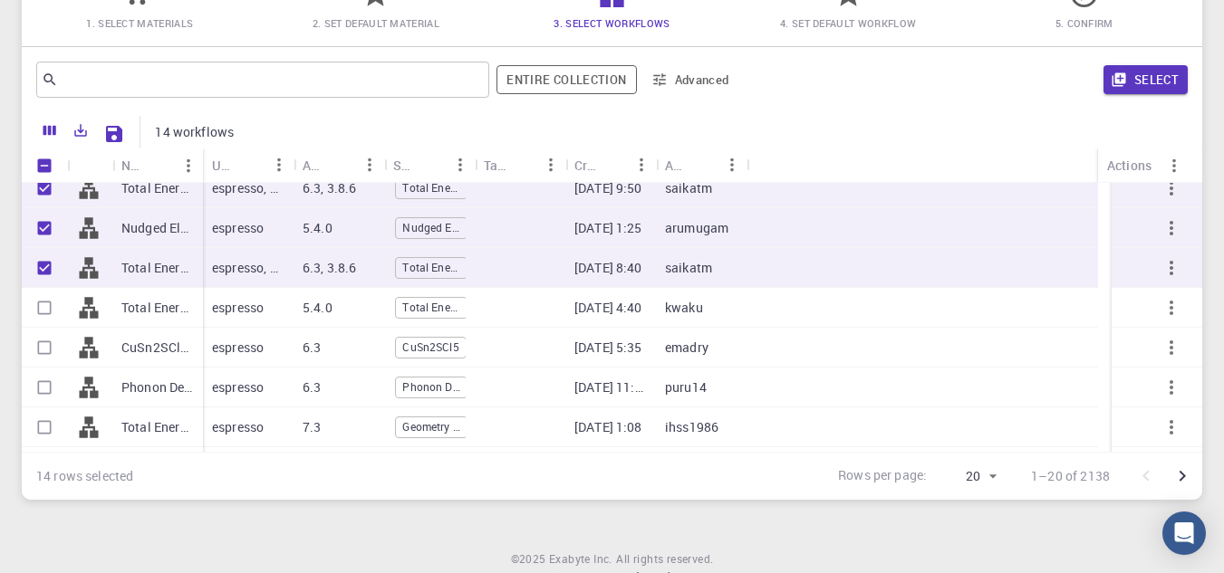
click at [42, 302] on input "Select row" at bounding box center [44, 308] width 34 height 34
checkbox input "true"
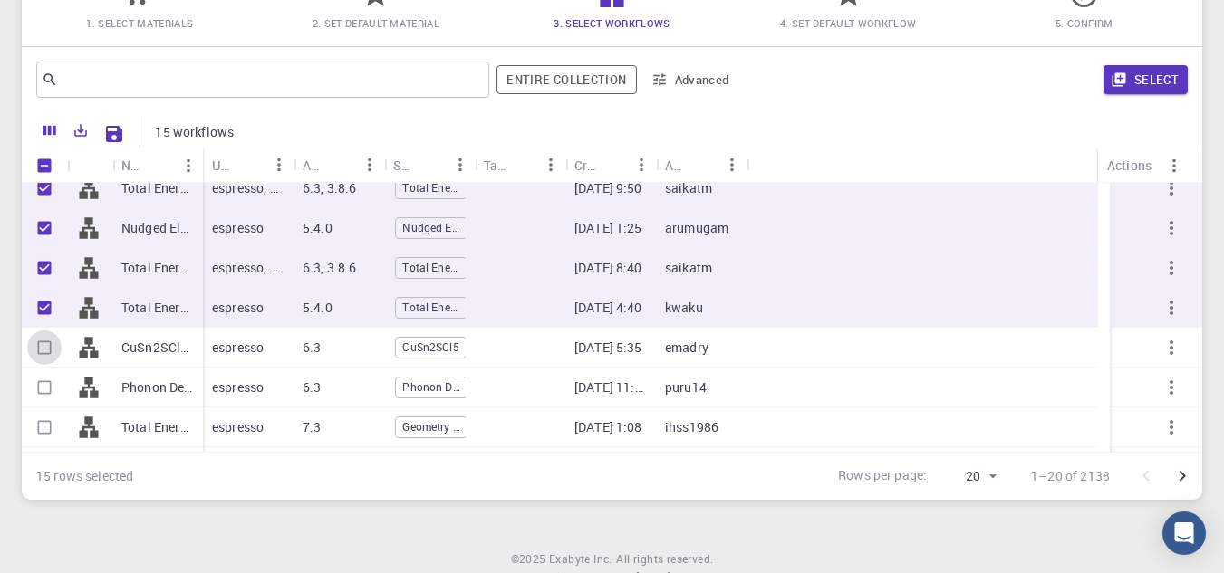
click at [40, 350] on input "Select row" at bounding box center [44, 348] width 34 height 34
checkbox input "true"
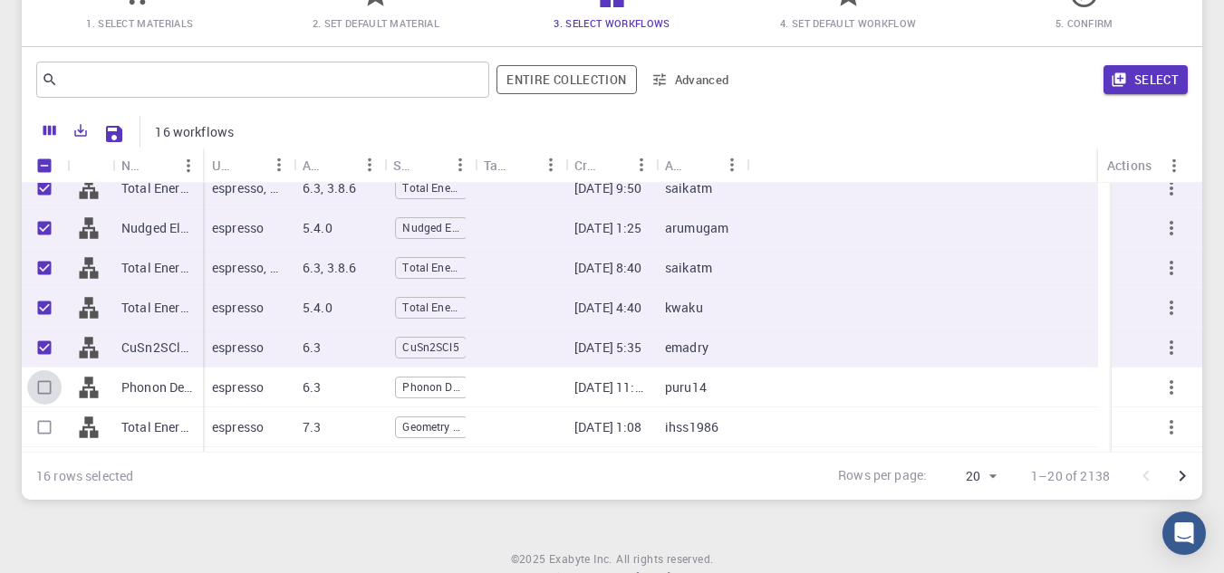
click at [39, 382] on input "Select row" at bounding box center [44, 387] width 34 height 34
checkbox input "true"
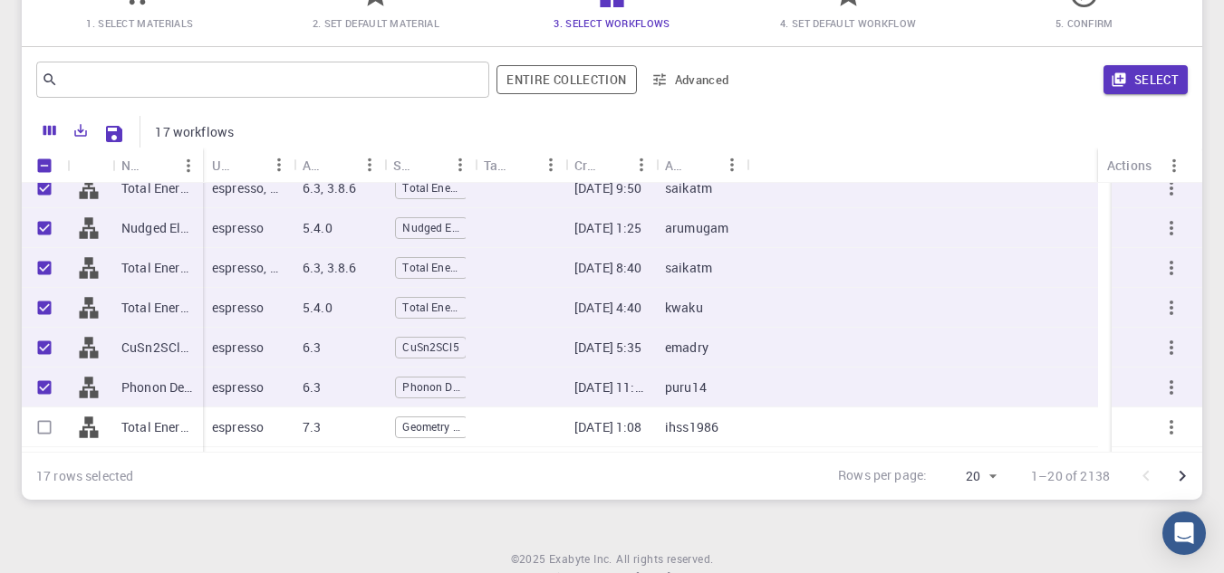
click at [46, 419] on input "Select row" at bounding box center [44, 427] width 34 height 34
checkbox input "true"
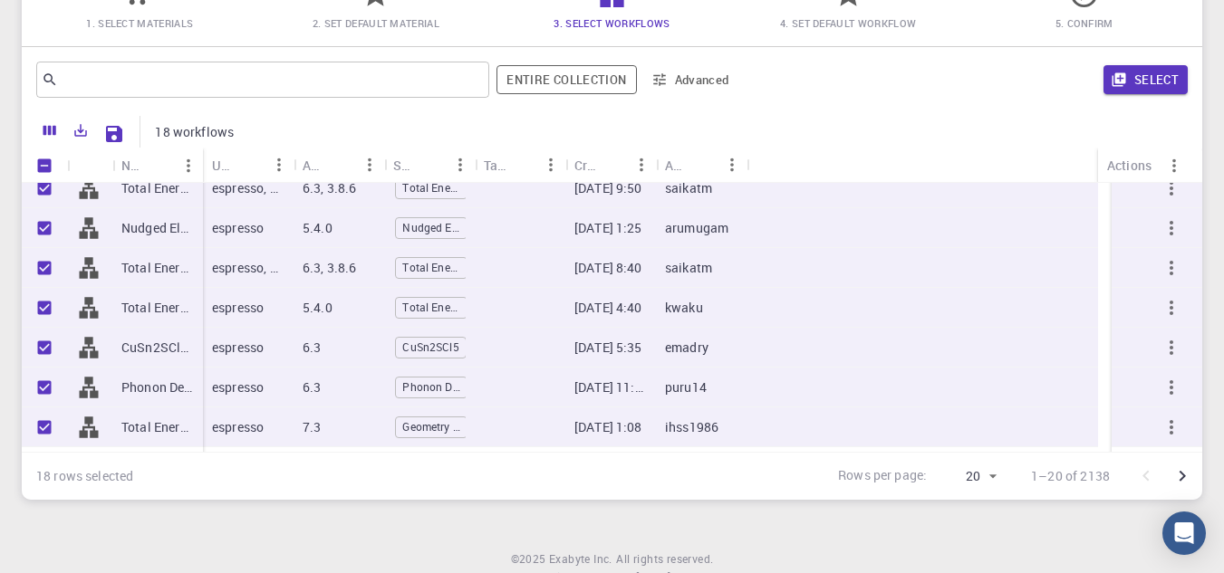
scroll to position [528, 0]
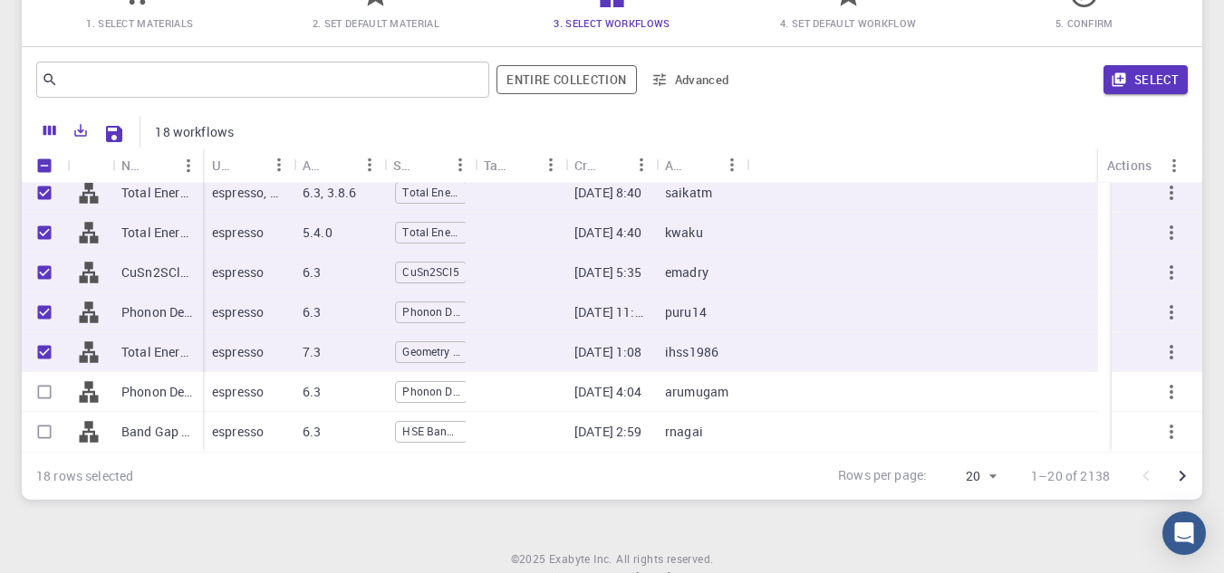
click at [43, 387] on input "Select row" at bounding box center [44, 392] width 34 height 34
checkbox input "true"
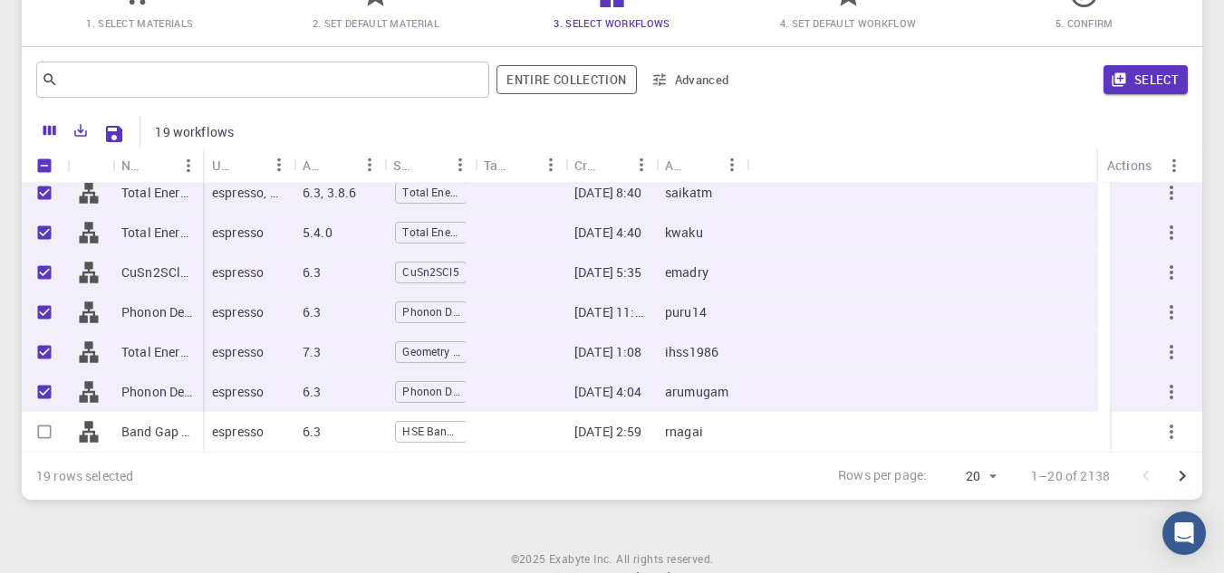
click at [44, 428] on input "Select row" at bounding box center [44, 432] width 34 height 34
checkbox input "true"
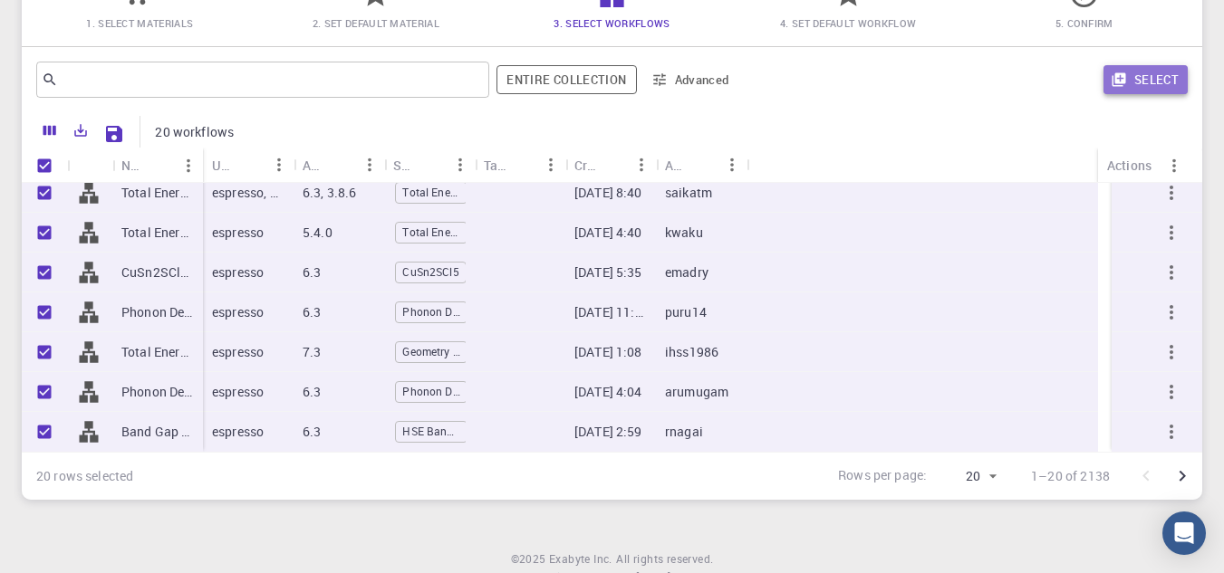
click at [1136, 82] on button "Select" at bounding box center [1145, 79] width 84 height 29
